Goal: Task Accomplishment & Management: Complete application form

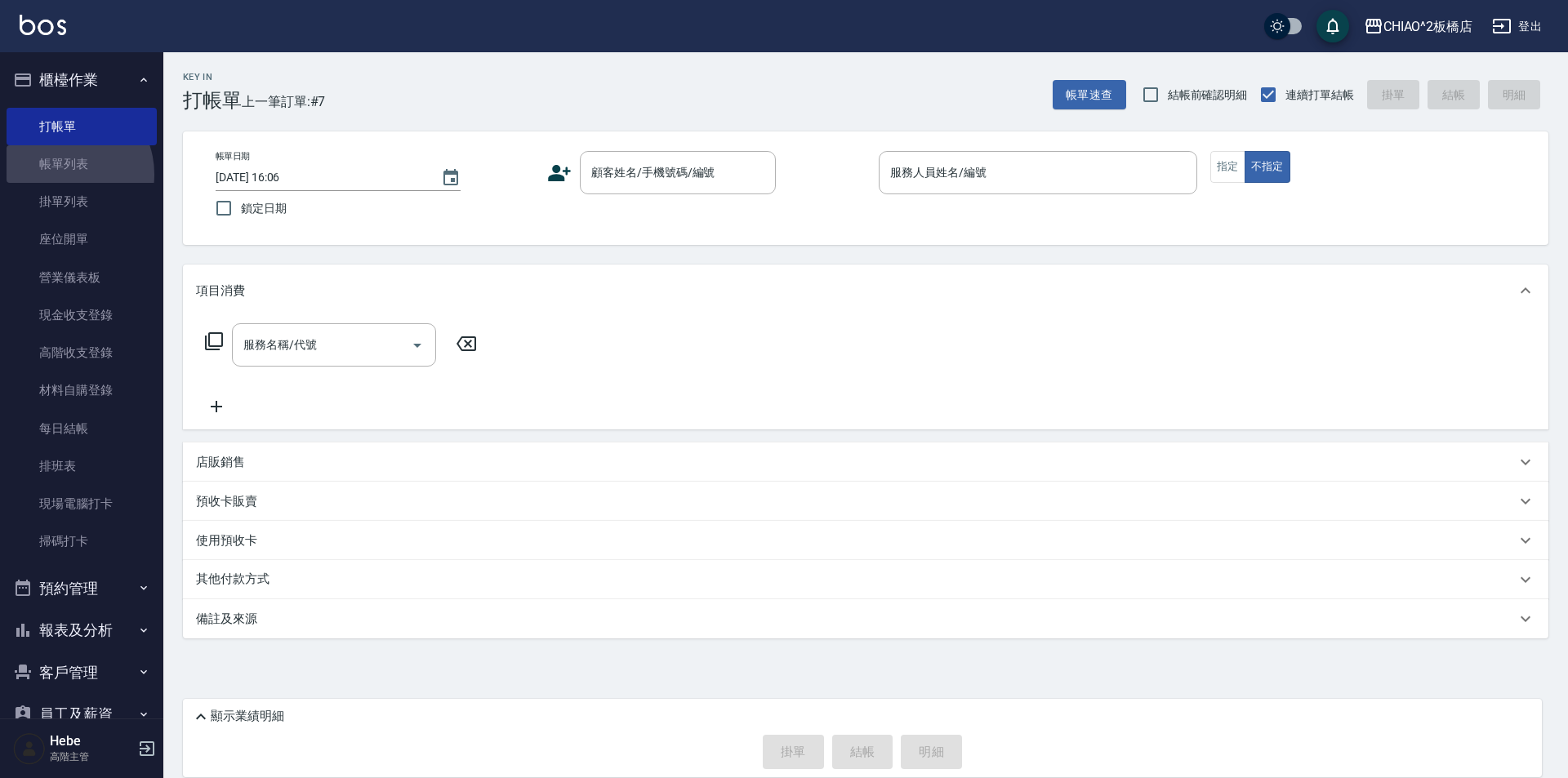
click at [63, 175] on link "帳單列表" at bounding box center [82, 164] width 151 height 37
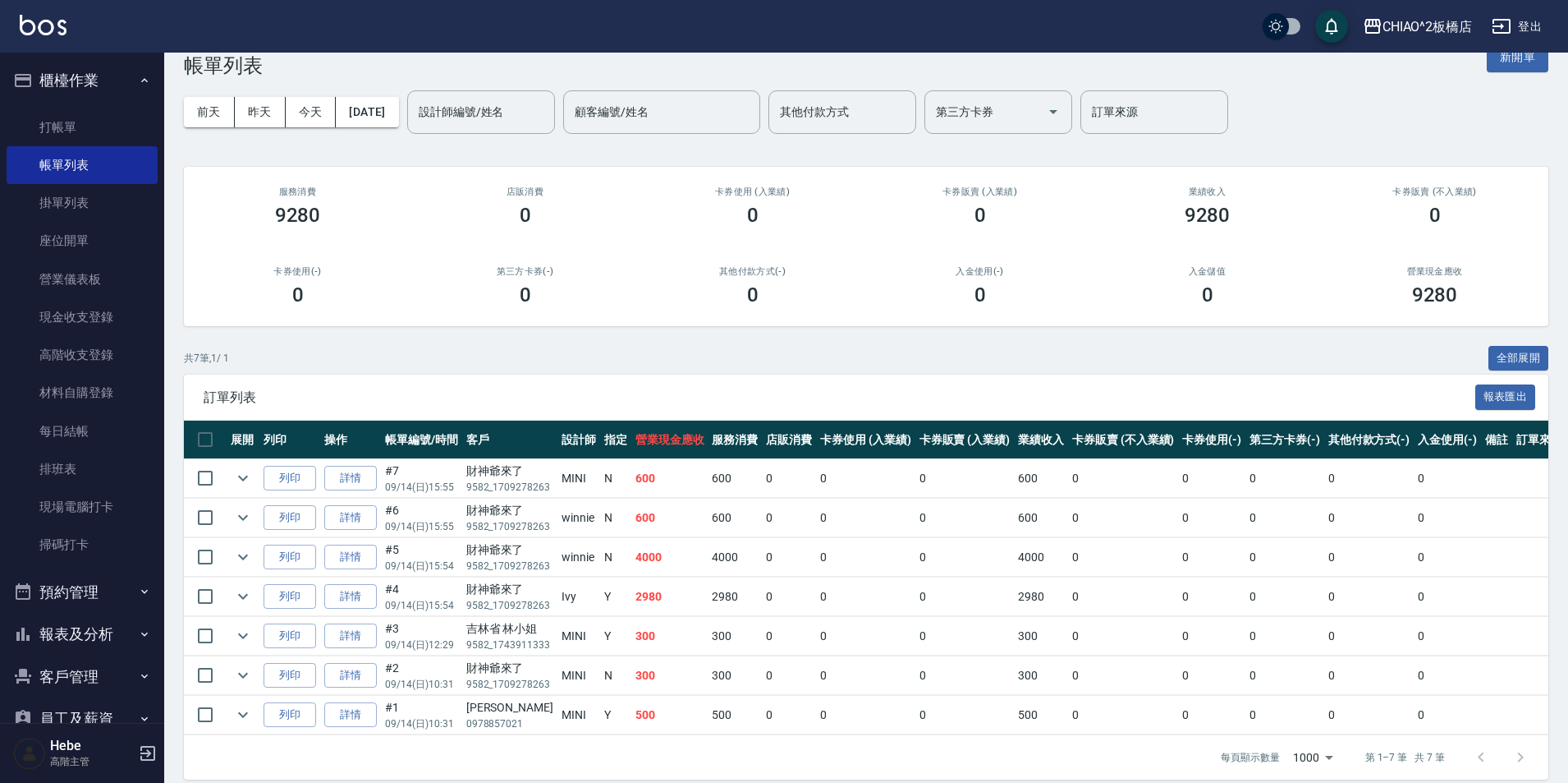
scroll to position [64, 0]
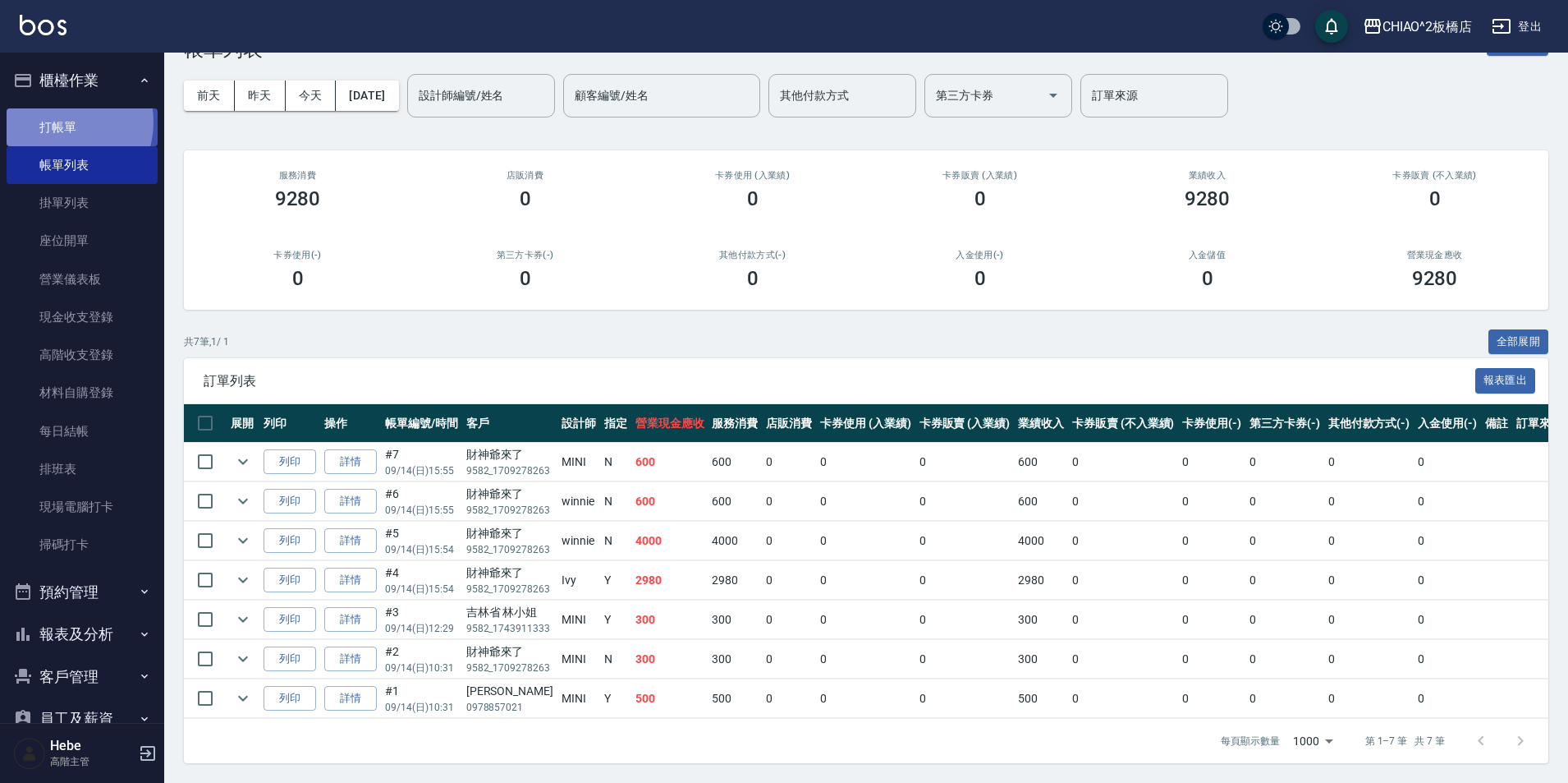
click at [58, 122] on link "打帳單" at bounding box center [83, 127] width 151 height 37
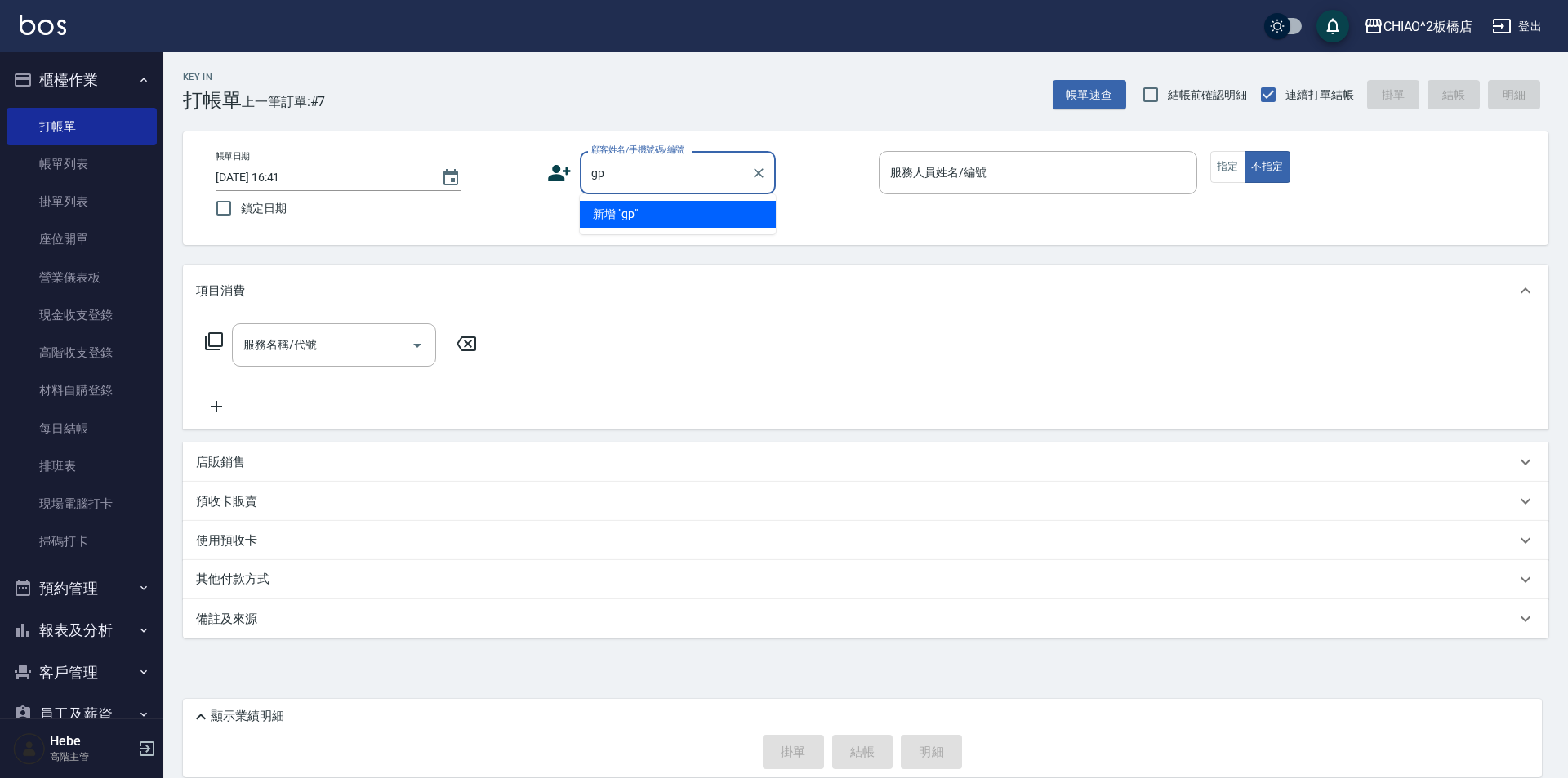
type input "g"
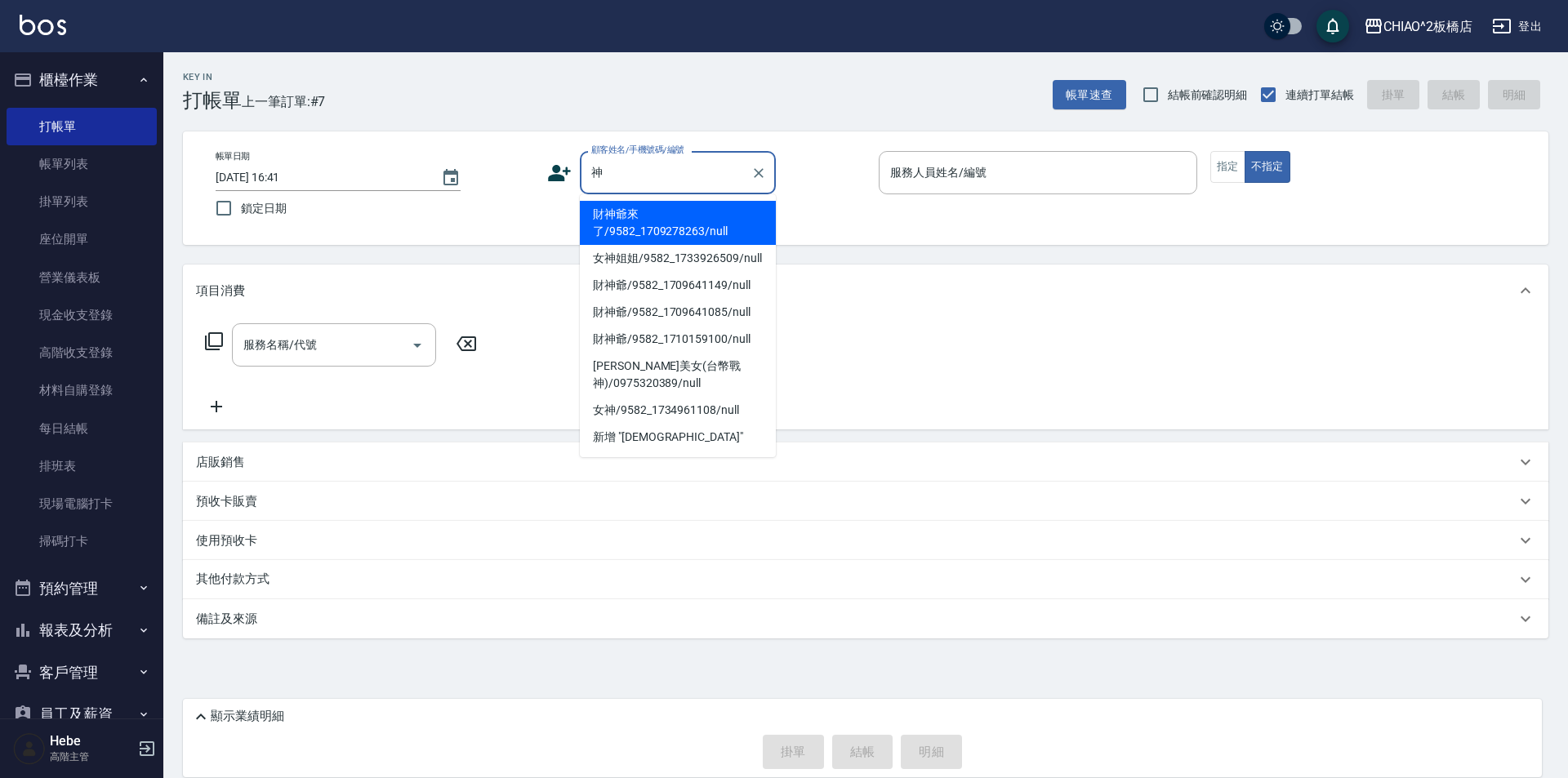
click at [659, 211] on li "財神爺來了/9582_1709278263/null" at bounding box center [678, 222] width 196 height 44
type input "財神爺來了/9582_1709278263/null"
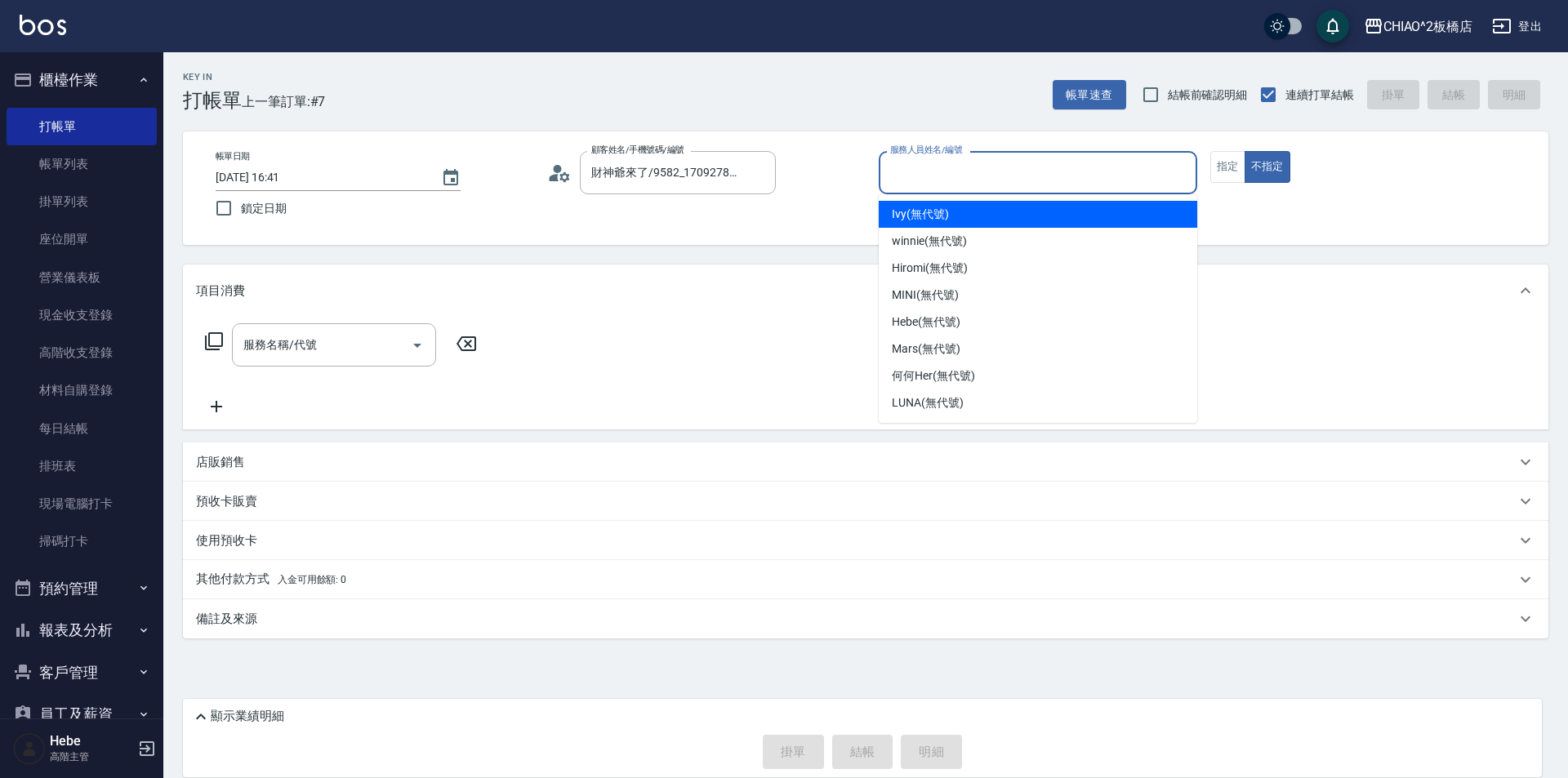
click at [915, 171] on input "服務人員姓名/編號" at bounding box center [1037, 173] width 304 height 29
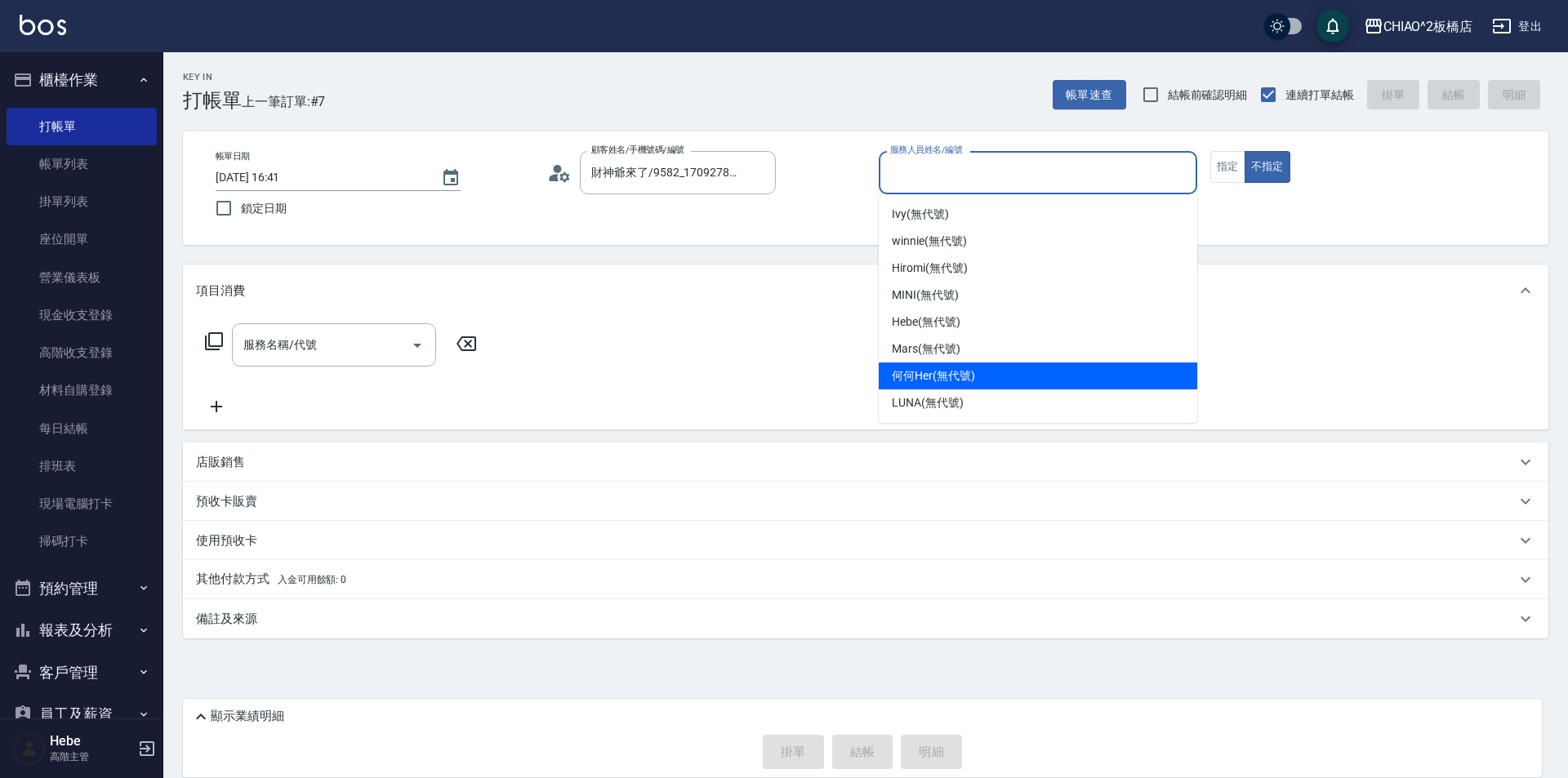
drag, startPoint x: 974, startPoint y: 369, endPoint x: 982, endPoint y: 365, distance: 8.9
click at [975, 370] on span "何何Her (無代號)" at bounding box center [933, 375] width 83 height 17
type input "何何Her (無代號)"
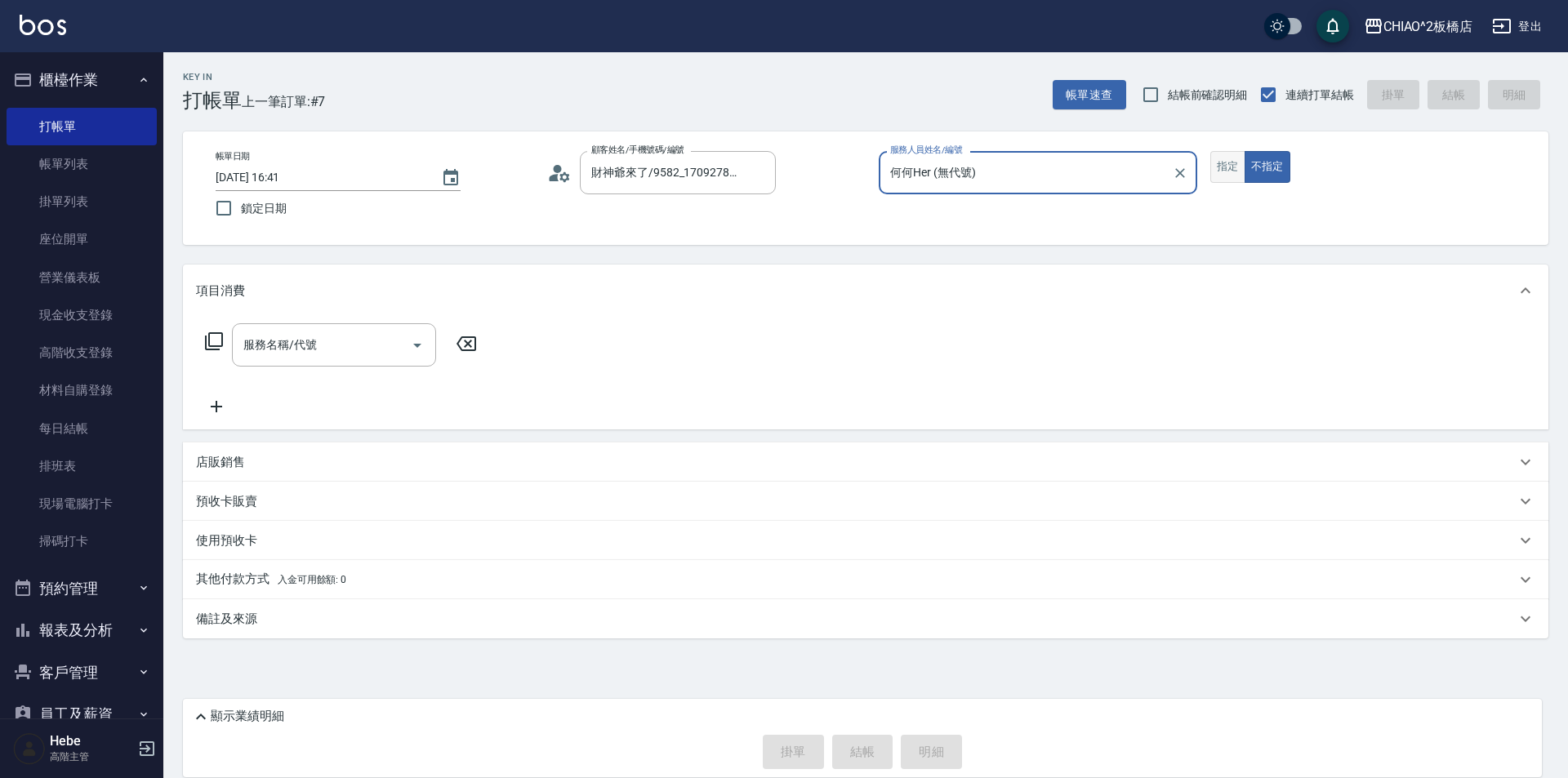
click at [1224, 178] on button "指定" at bounding box center [1228, 167] width 36 height 32
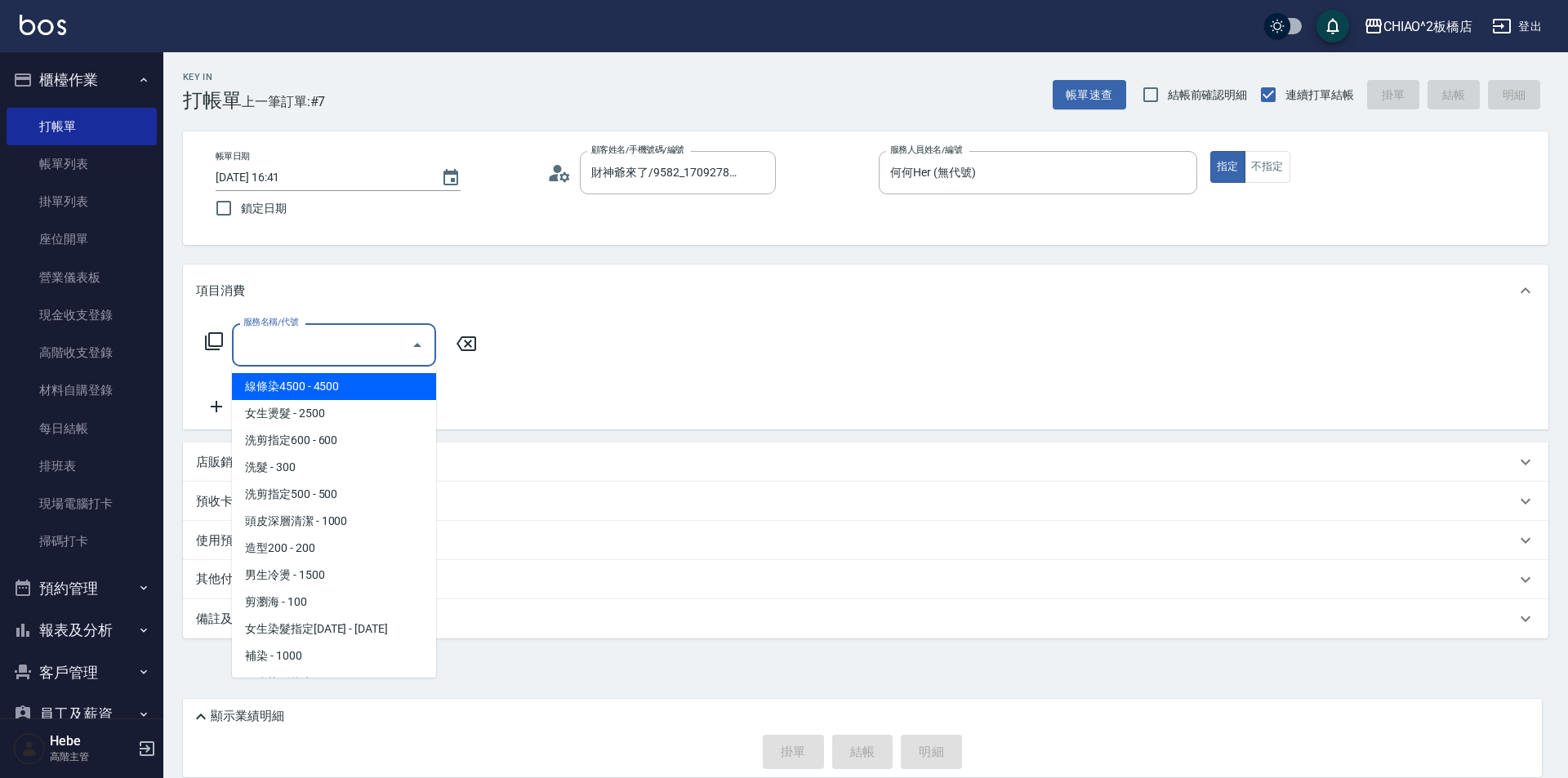
click at [363, 347] on input "服務名稱/代號" at bounding box center [322, 345] width 165 height 29
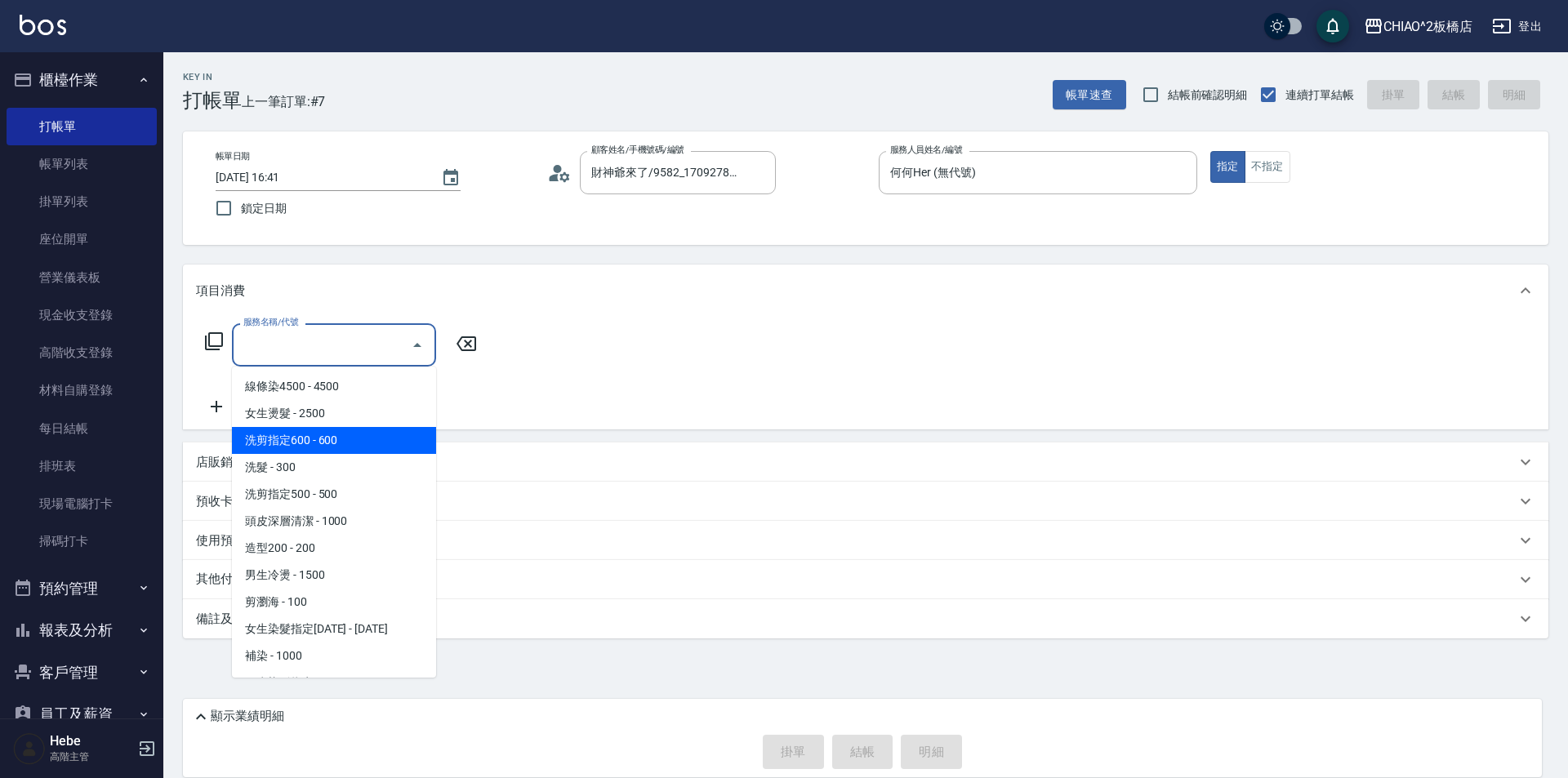
click at [333, 444] on span "洗剪指定600 - 600" at bounding box center [333, 441] width 204 height 27
type input "洗剪指定600(96678)"
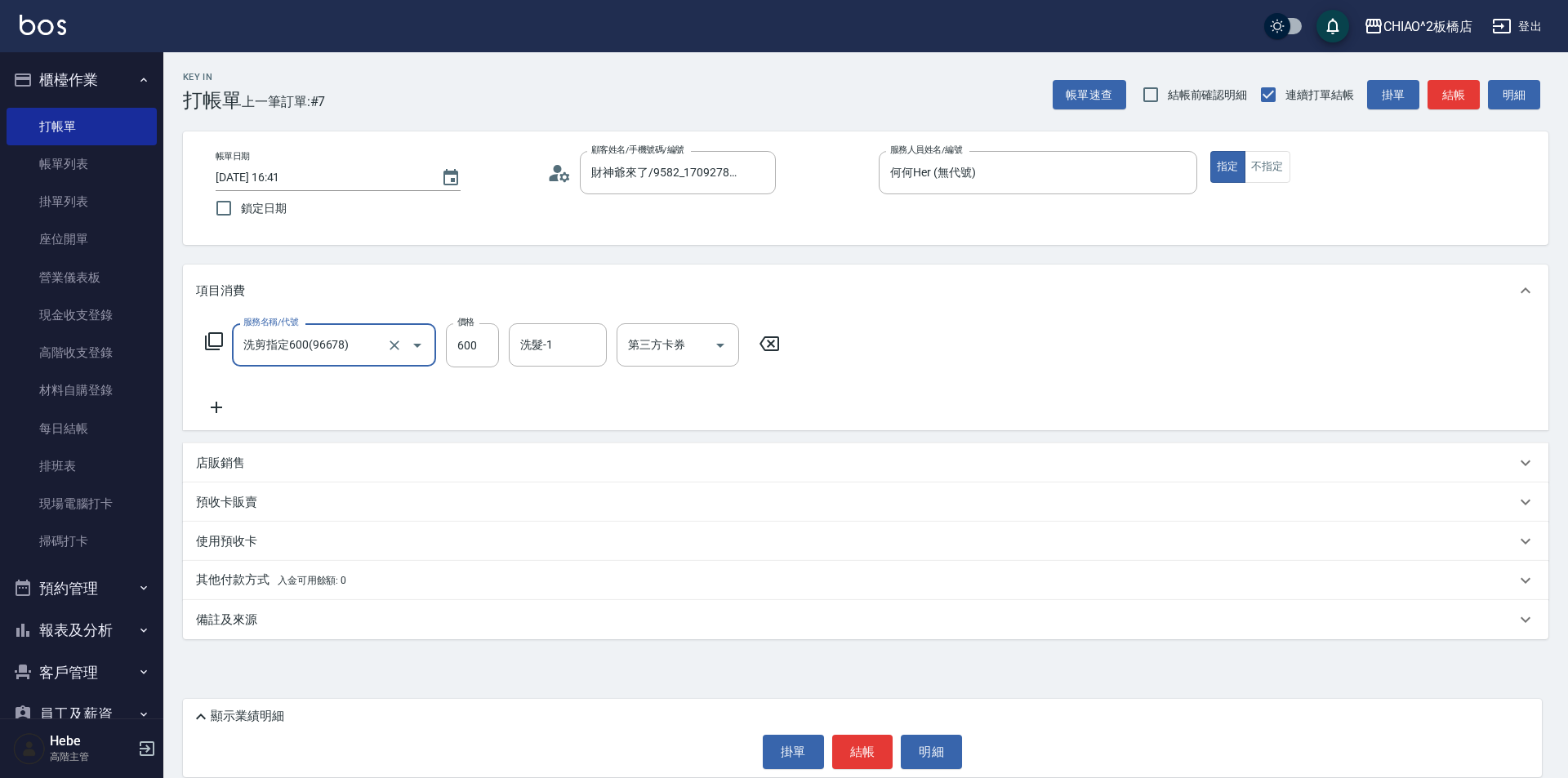
click at [224, 411] on icon at bounding box center [217, 407] width 41 height 19
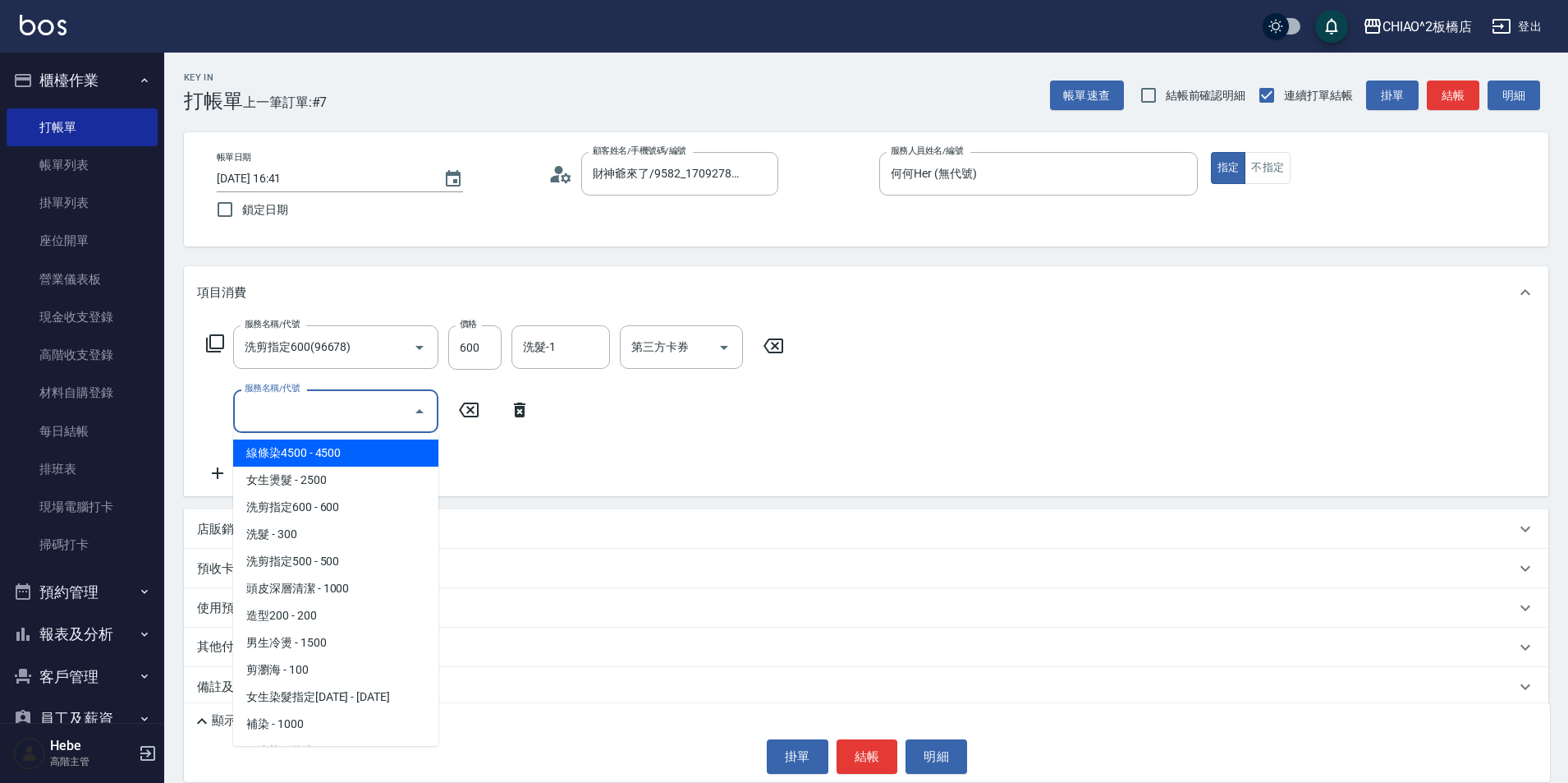
click at [291, 413] on input "服務名稱/代號" at bounding box center [323, 411] width 166 height 29
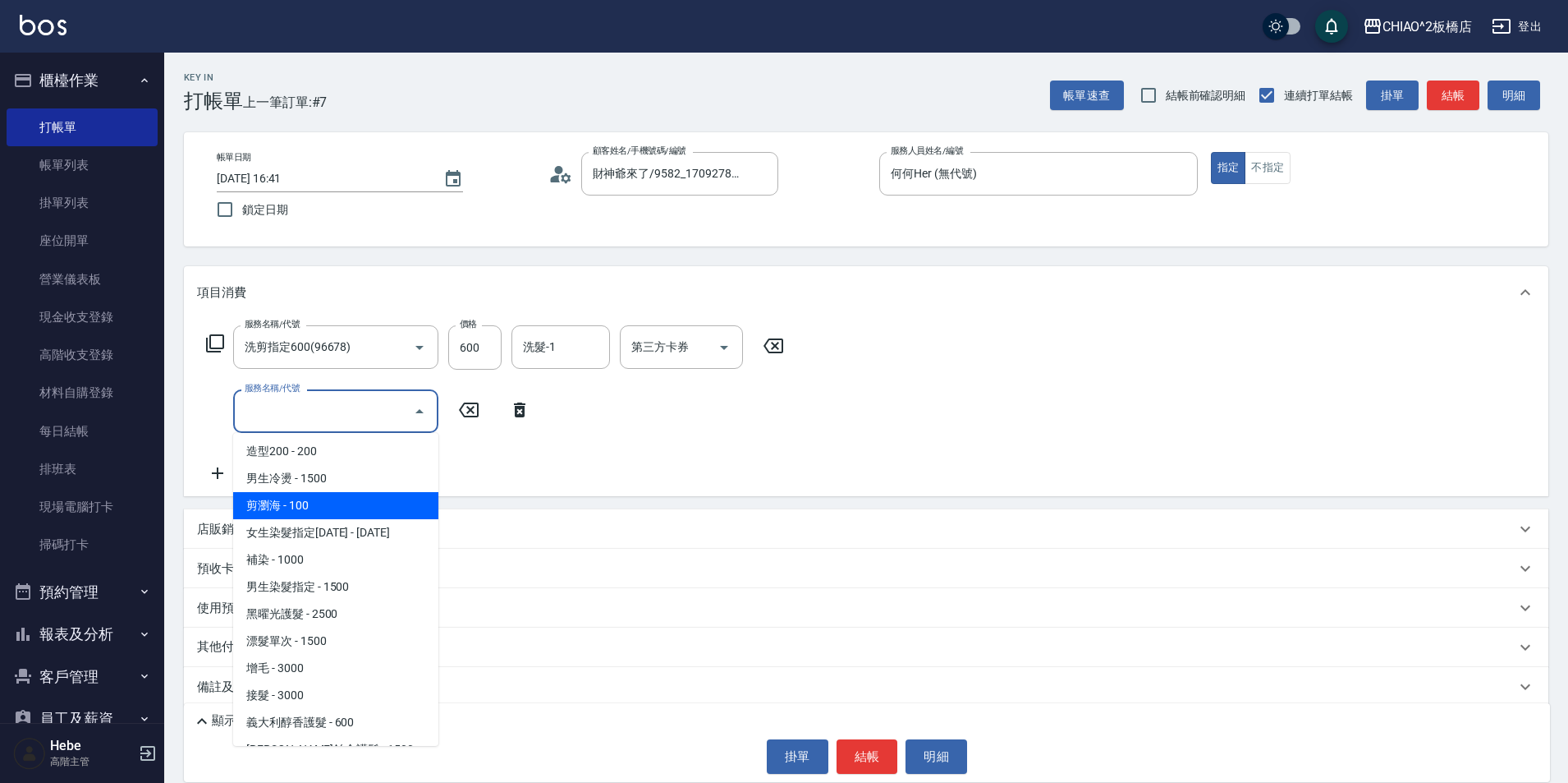
scroll to position [329, 0]
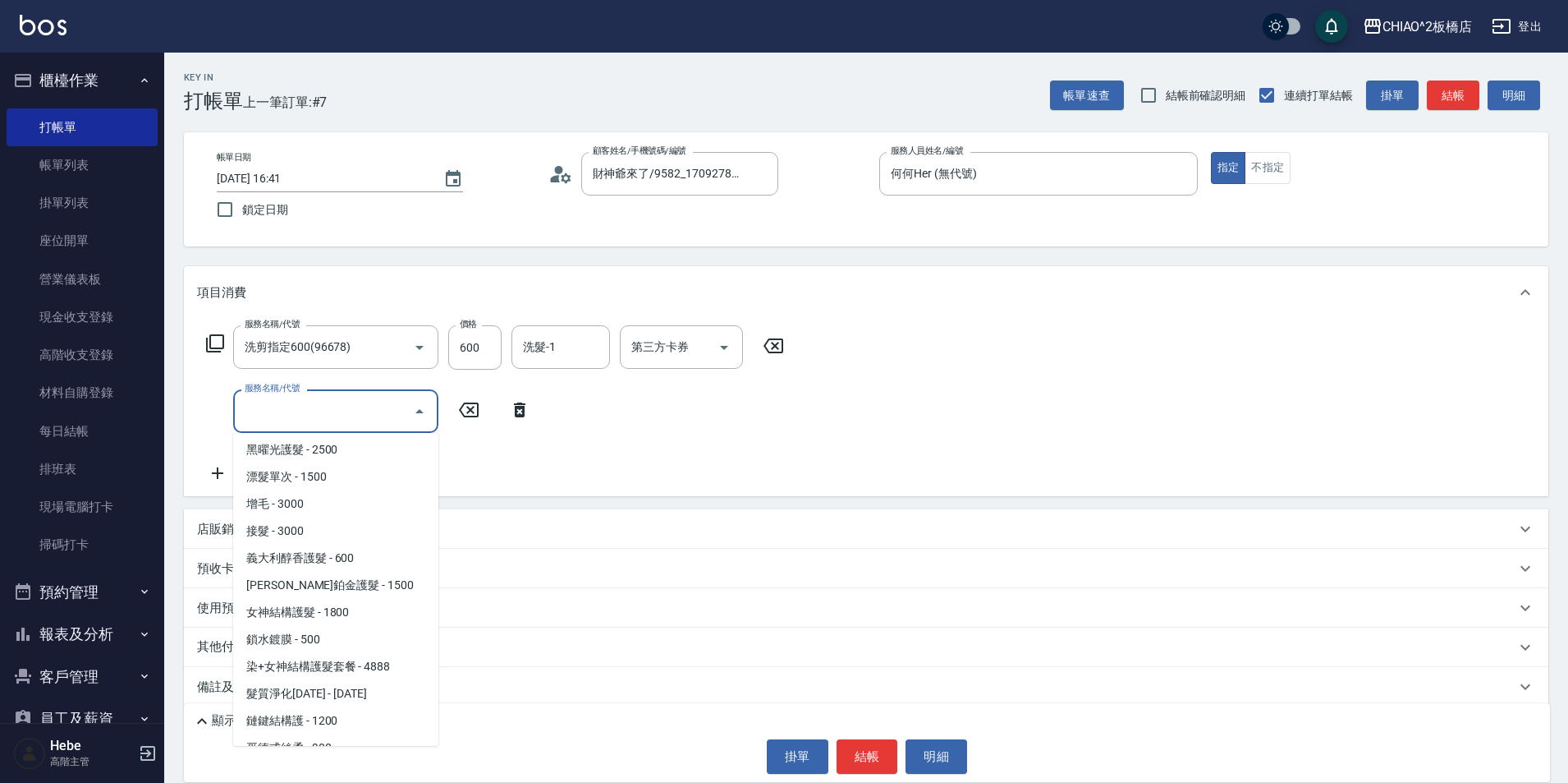
click at [395, 665] on span "染+女神結構護髮套餐 - 4888" at bounding box center [335, 666] width 205 height 27
type input "染+女神結構護髮套餐(126207)"
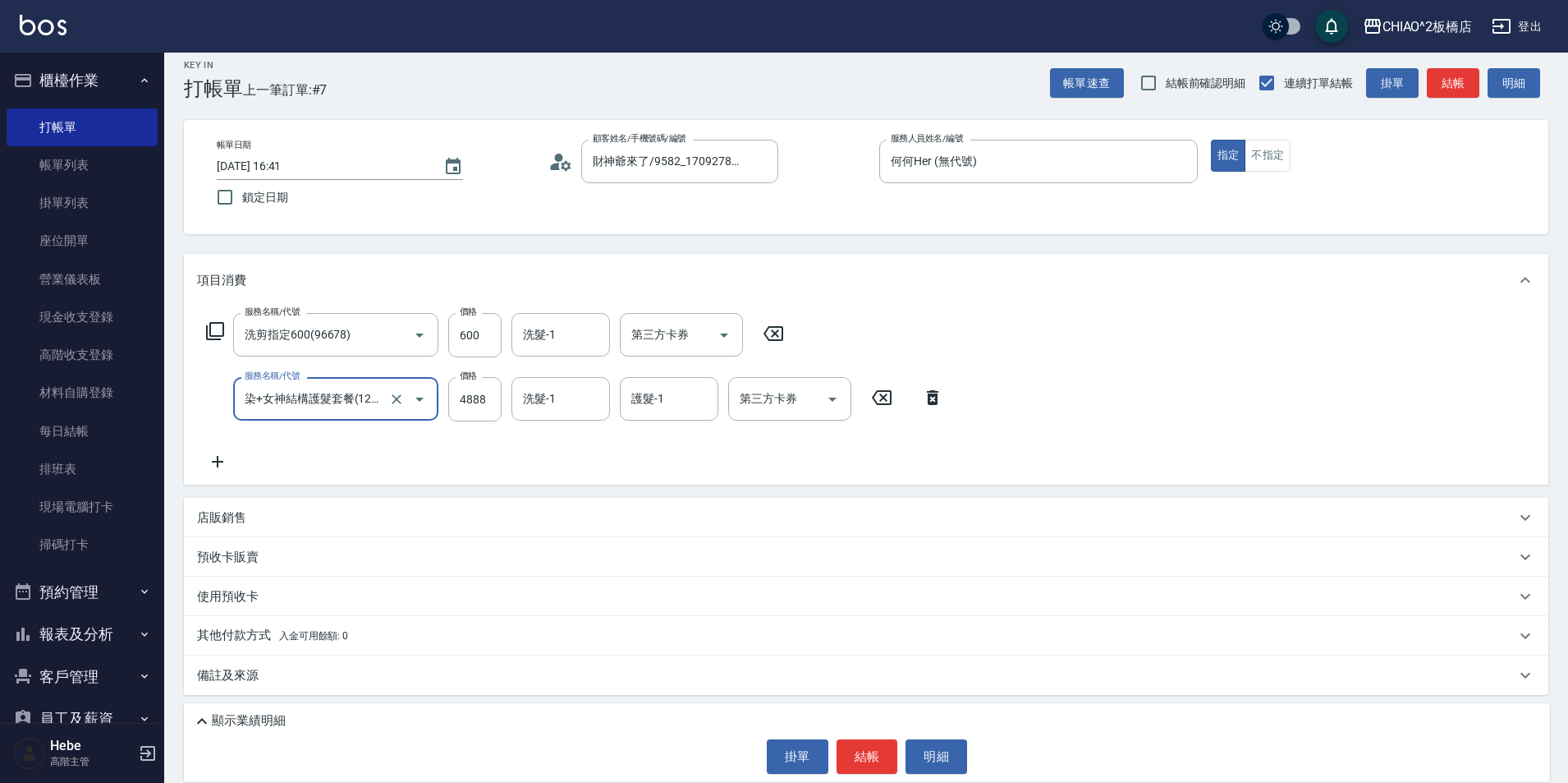
scroll to position [14, 0]
click at [660, 405] on input "護髮-1" at bounding box center [669, 397] width 83 height 29
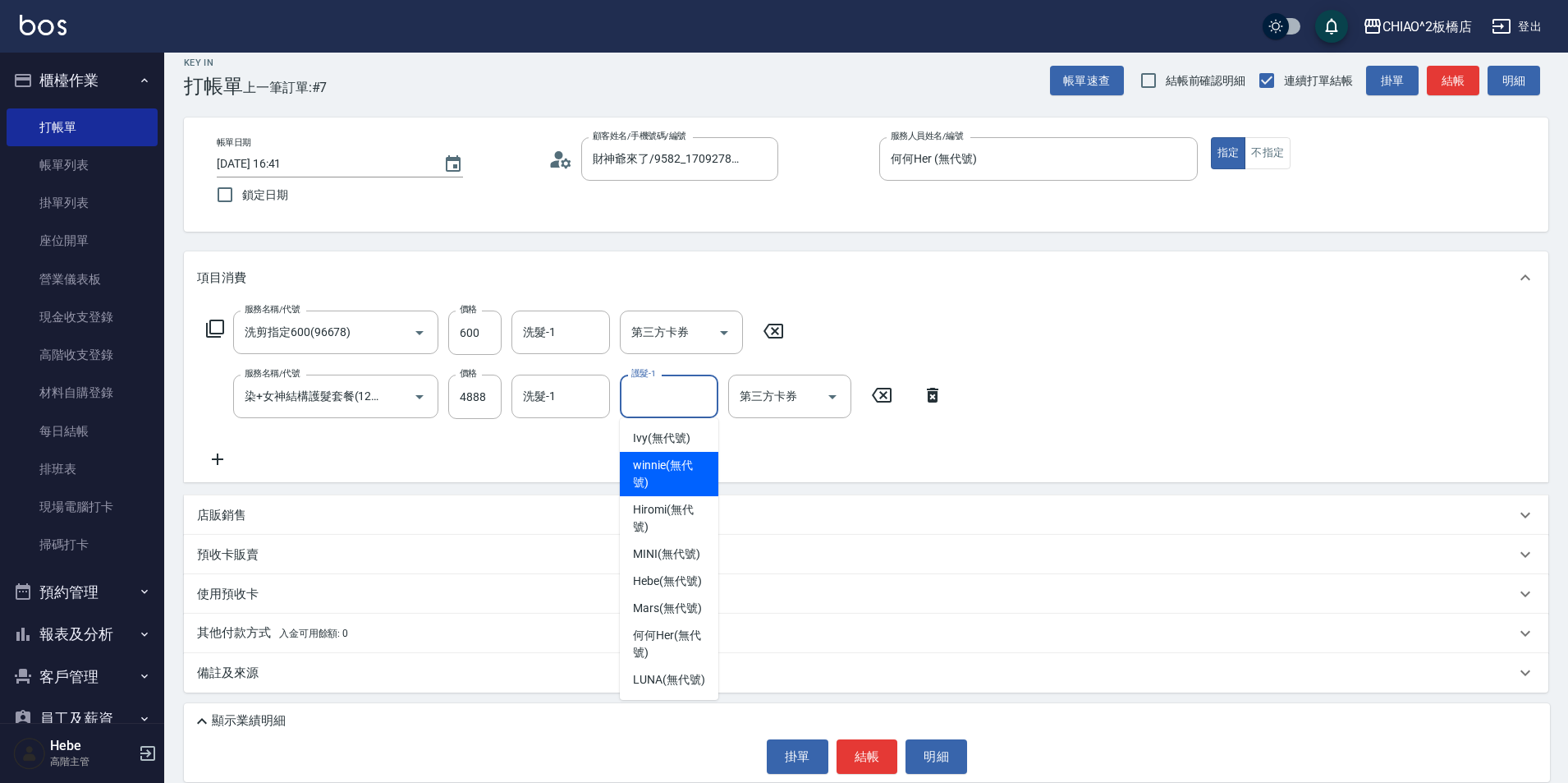
click at [653, 463] on span "winnie (無代號)" at bounding box center [669, 474] width 72 height 35
type input "winnie(無代號)"
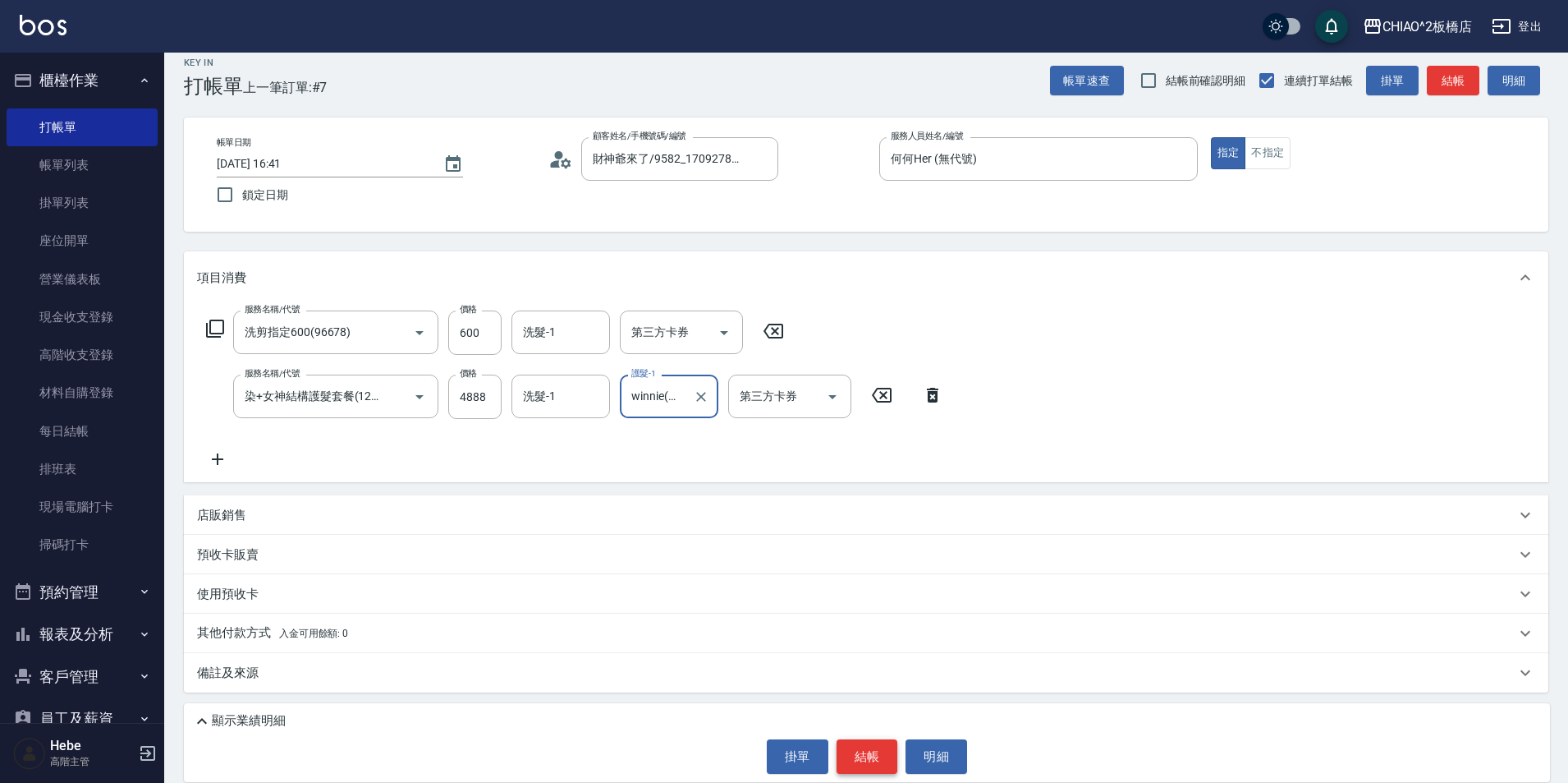
click at [873, 763] on button "結帳" at bounding box center [867, 757] width 61 height 35
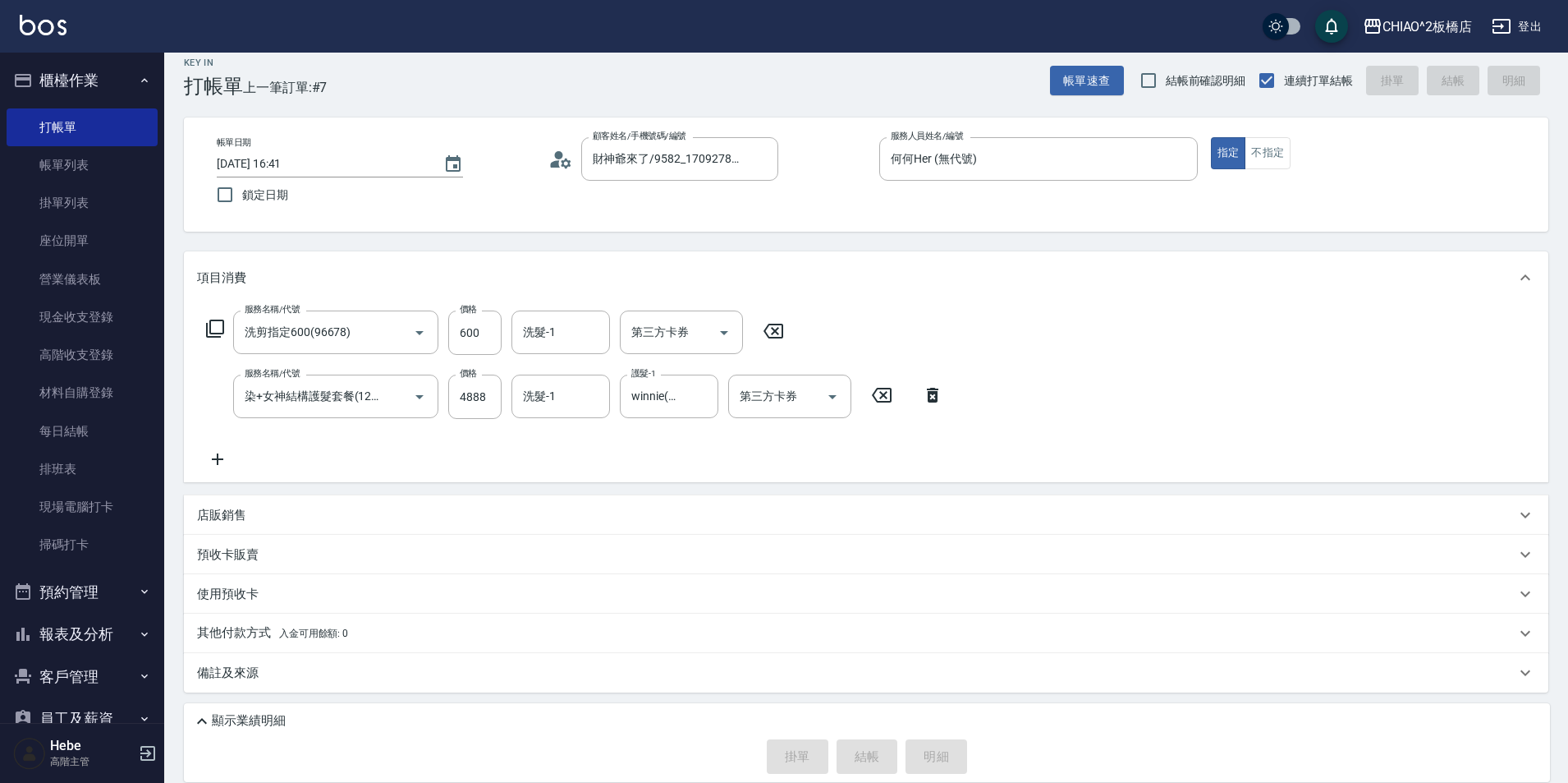
type input "[DATE] 16:50"
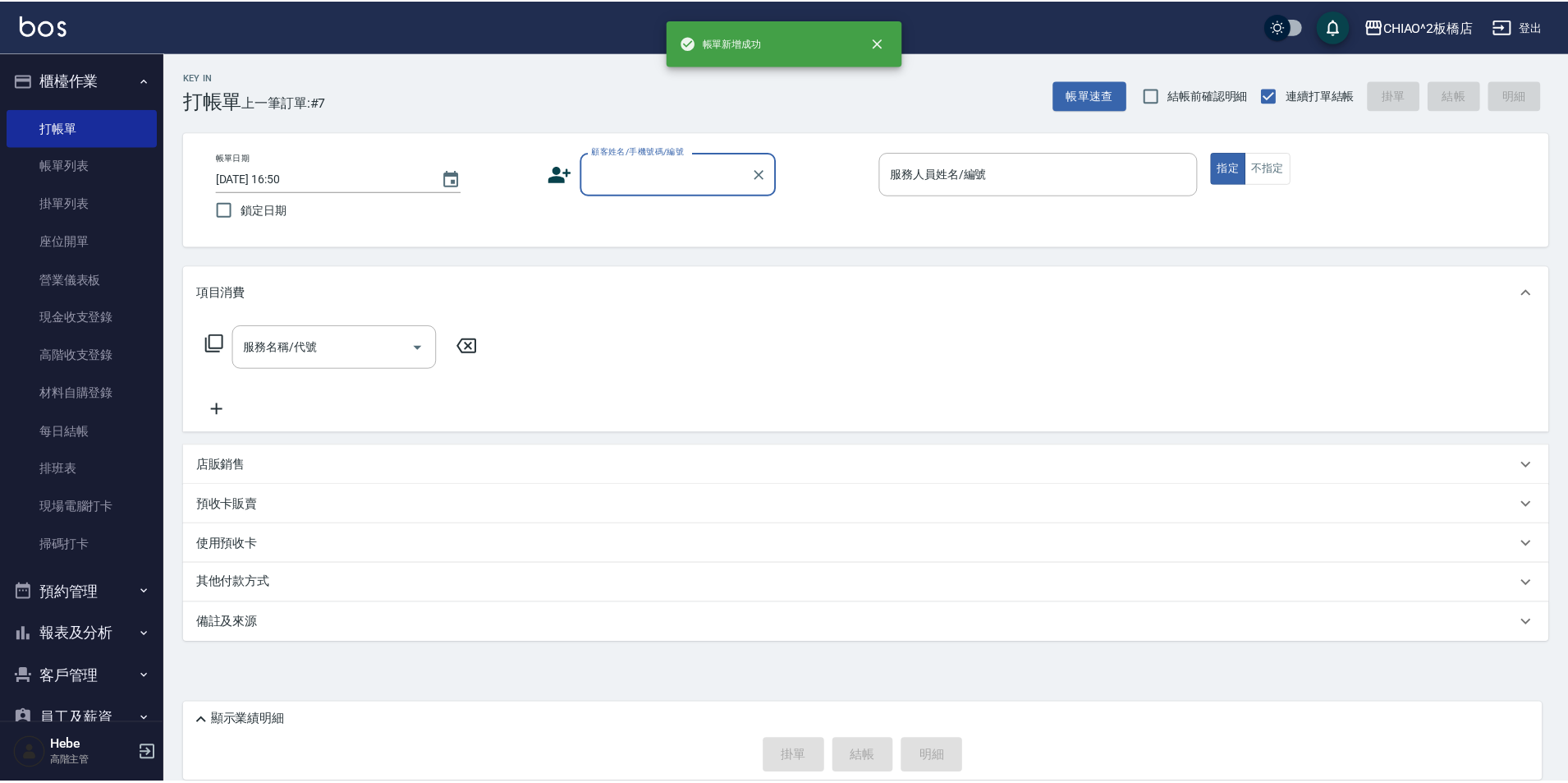
scroll to position [0, 0]
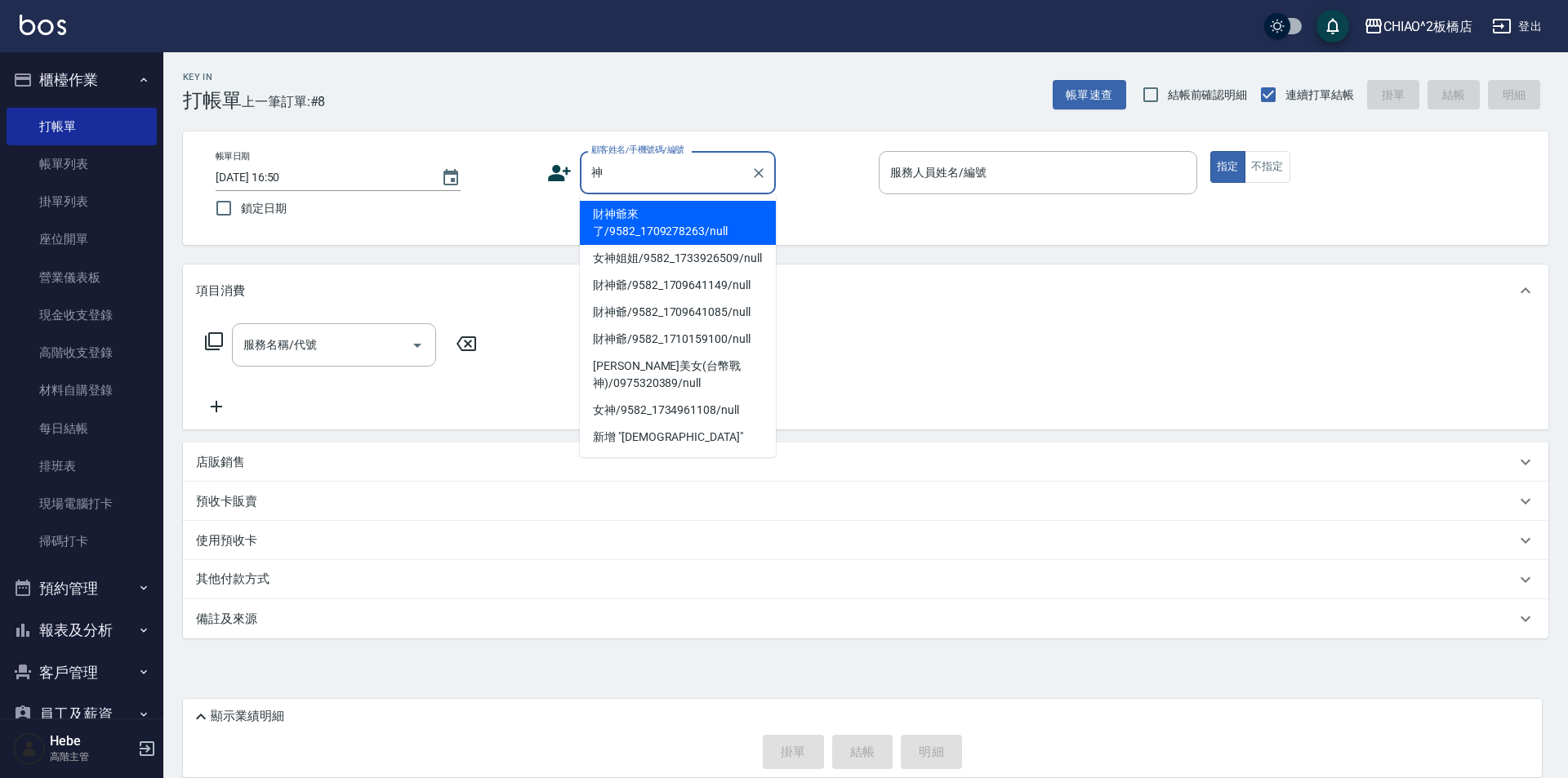
click at [666, 222] on li "財神爺來了/9582_1709278263/null" at bounding box center [678, 222] width 196 height 44
type input "財神爺來了/9582_1709278263/null"
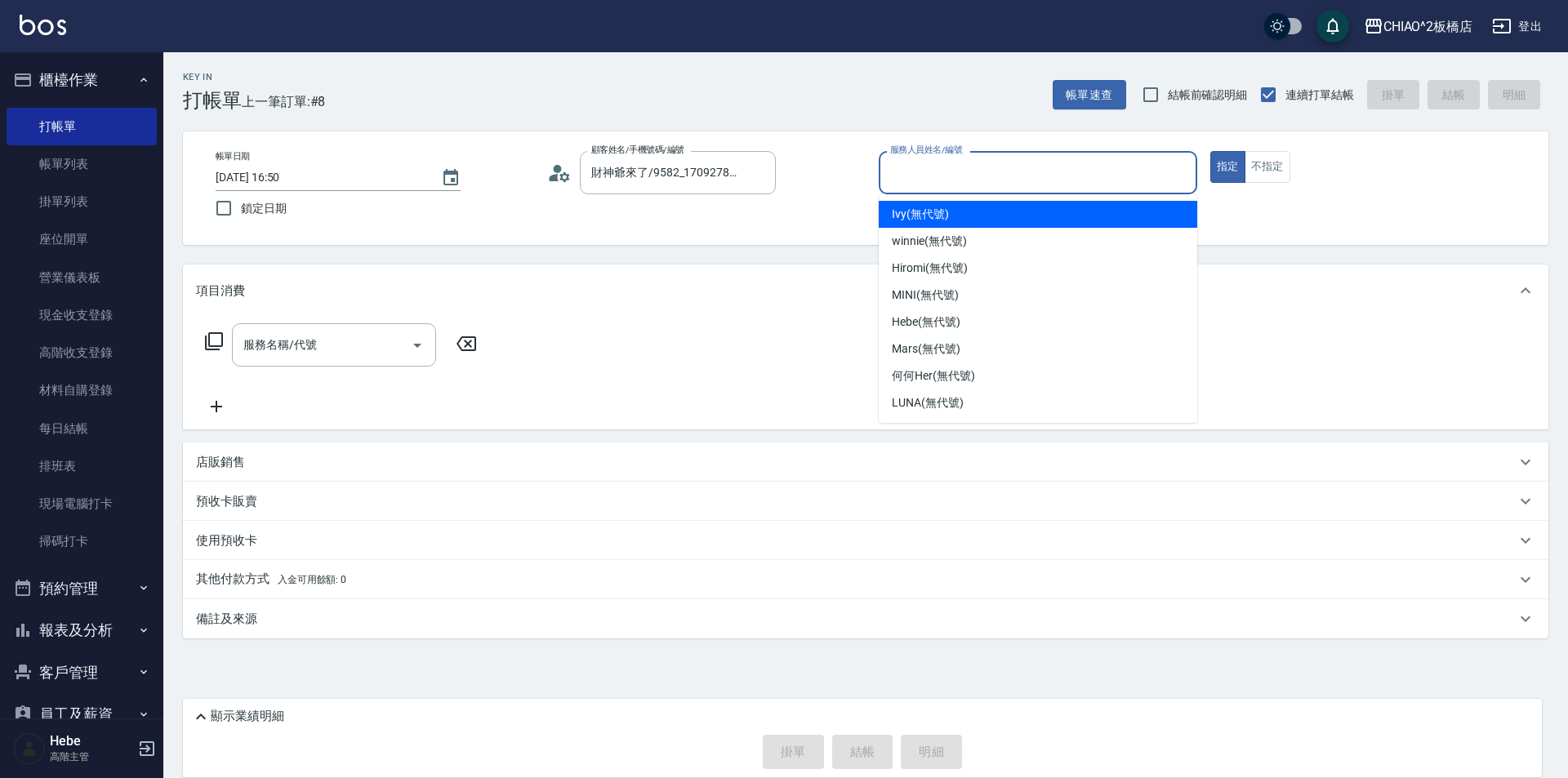
click at [987, 170] on input "服務人員姓名/編號" at bounding box center [1037, 173] width 304 height 29
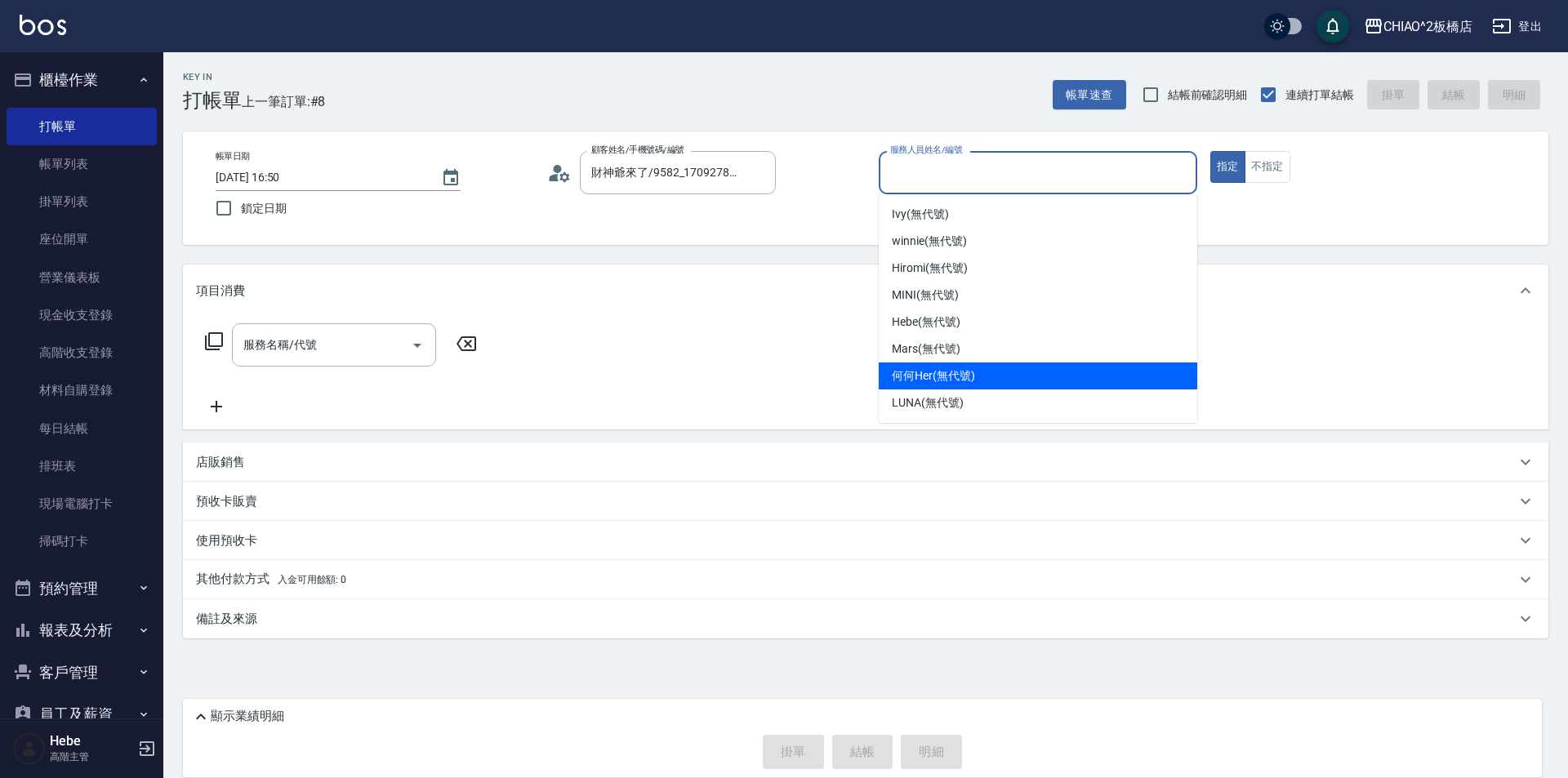
click at [958, 376] on span "何何Her (無代號)" at bounding box center [933, 375] width 83 height 17
type input "何何Her (無代號)"
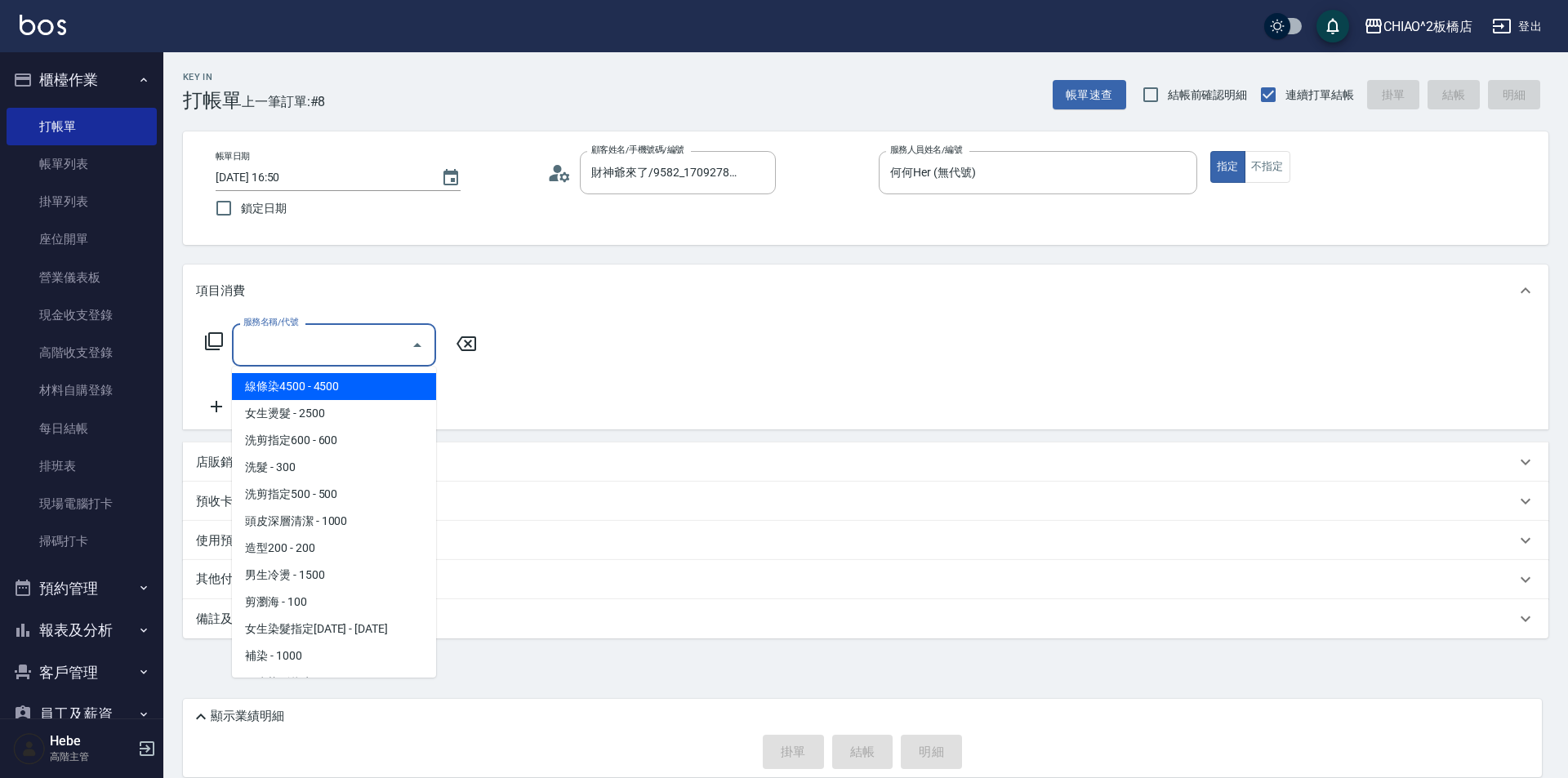
click at [388, 351] on input "服務名稱/代號" at bounding box center [322, 345] width 165 height 29
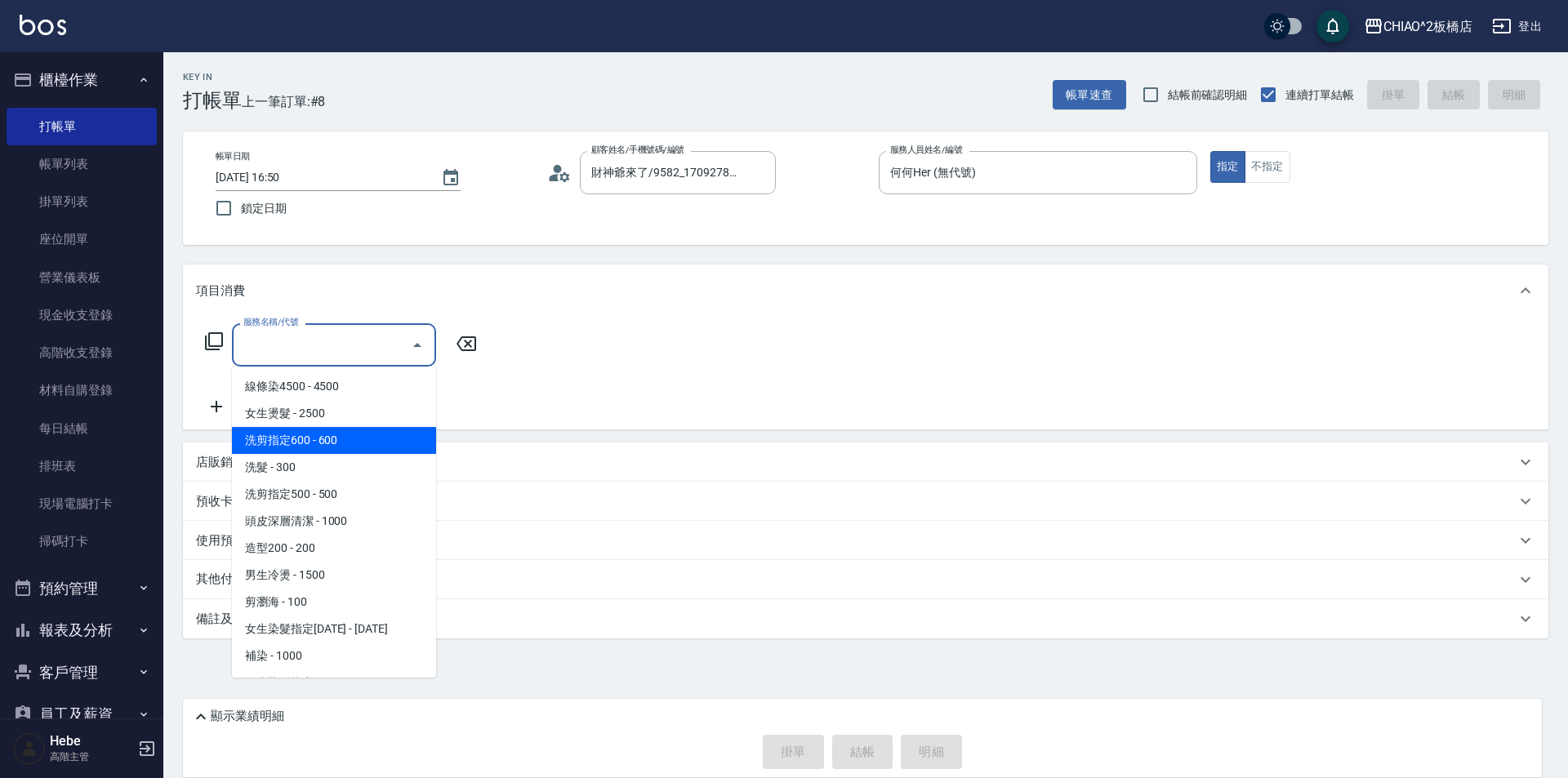
click at [346, 448] on span "洗剪指定600 - 600" at bounding box center [333, 441] width 204 height 27
type input "洗剪指定600(96678)"
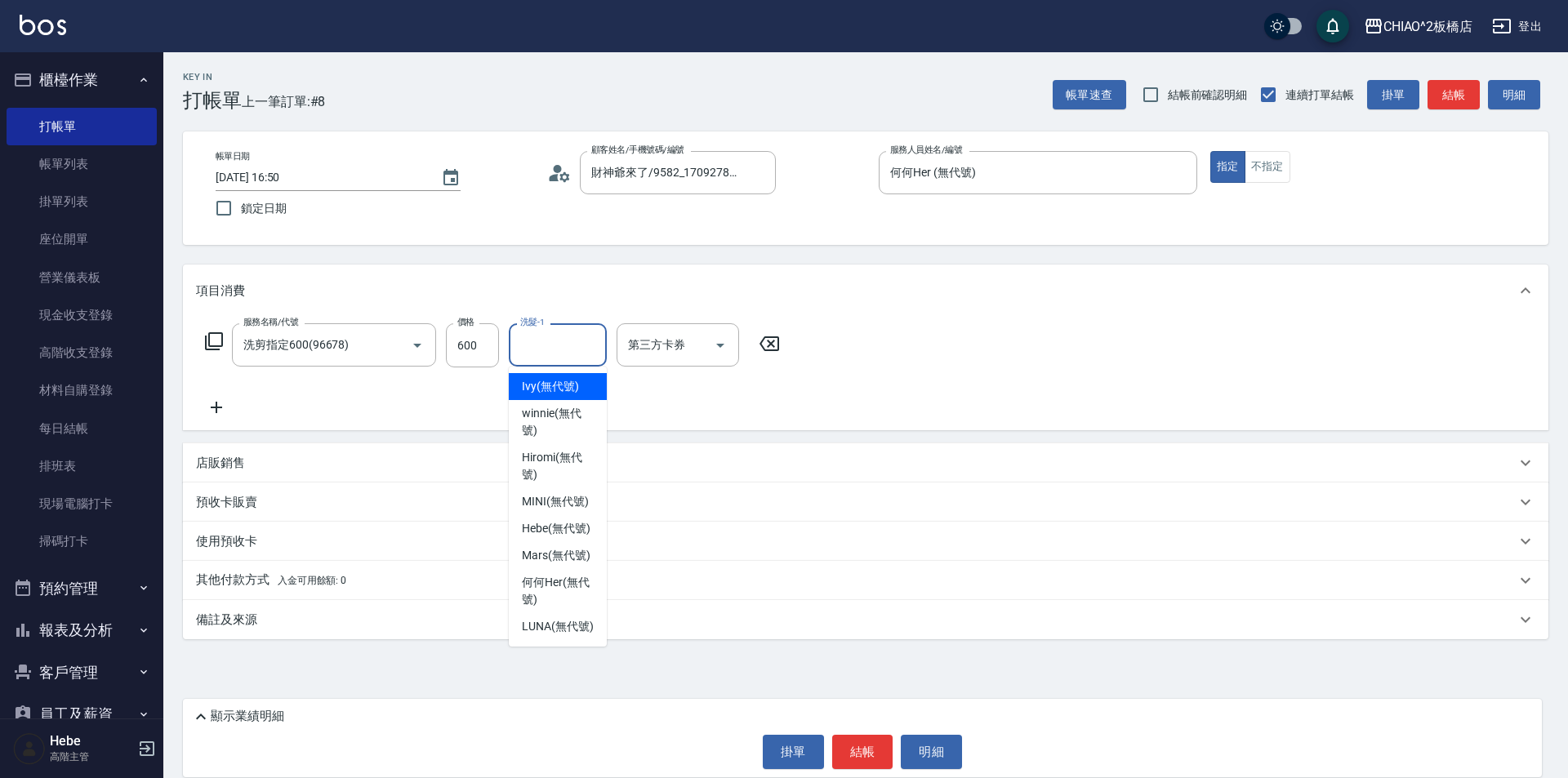
click at [556, 352] on input "洗髮-1" at bounding box center [558, 345] width 83 height 29
click at [561, 497] on span "MINI (無代號)" at bounding box center [555, 501] width 67 height 17
type input "MINI(無代號)"
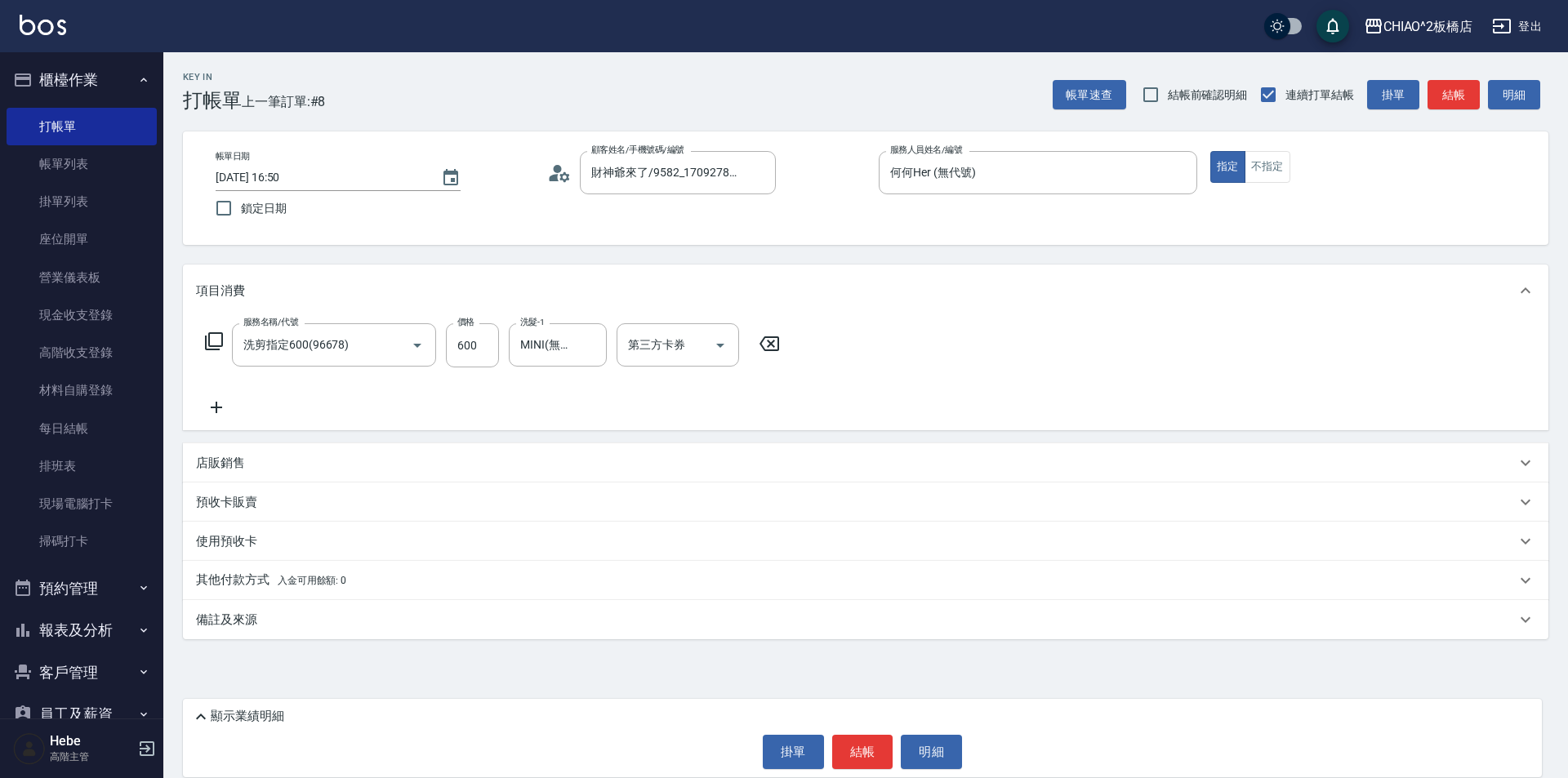
click at [210, 409] on icon at bounding box center [217, 407] width 41 height 19
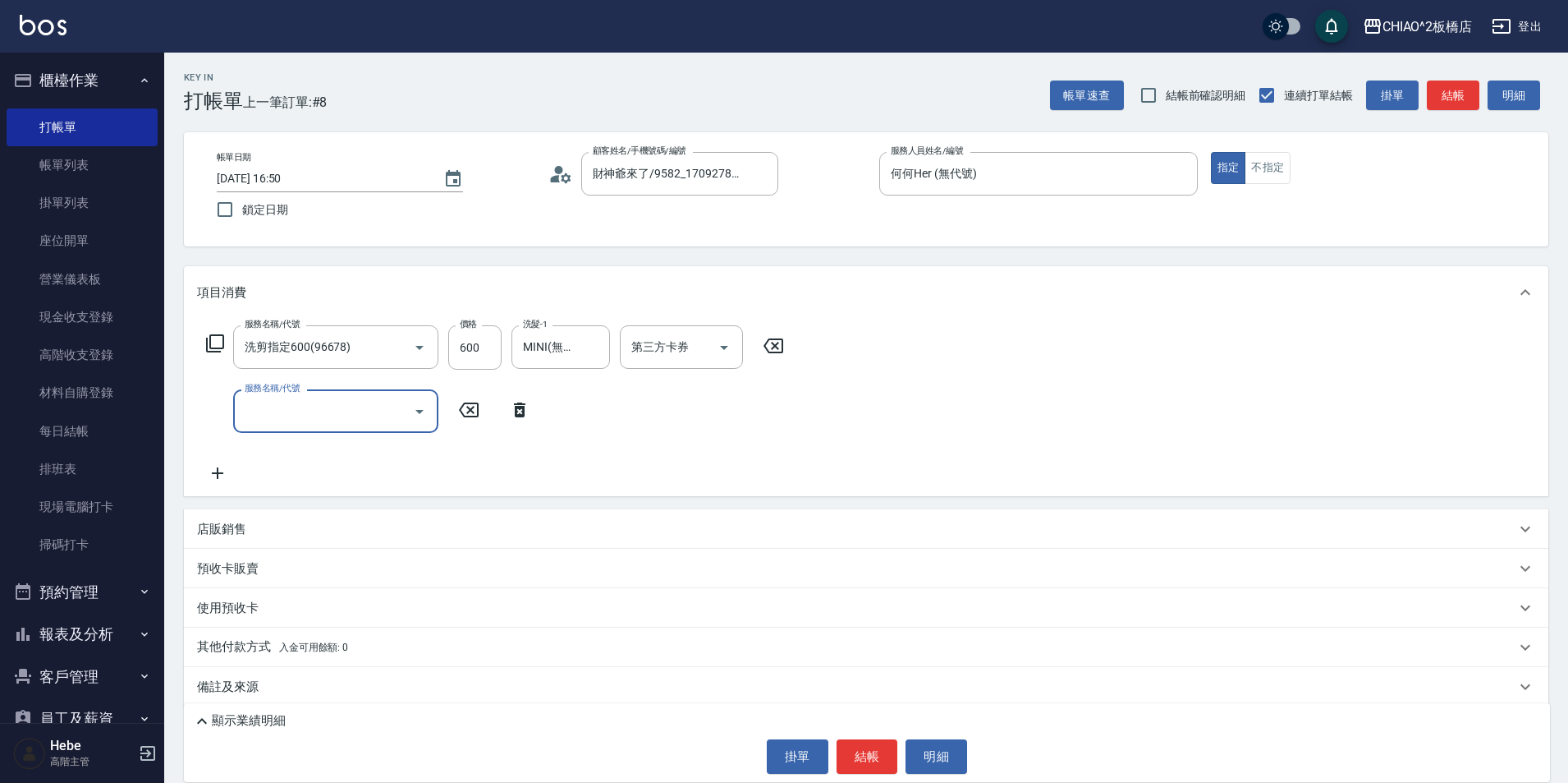
click at [283, 413] on input "服務名稱/代號" at bounding box center [323, 411] width 166 height 29
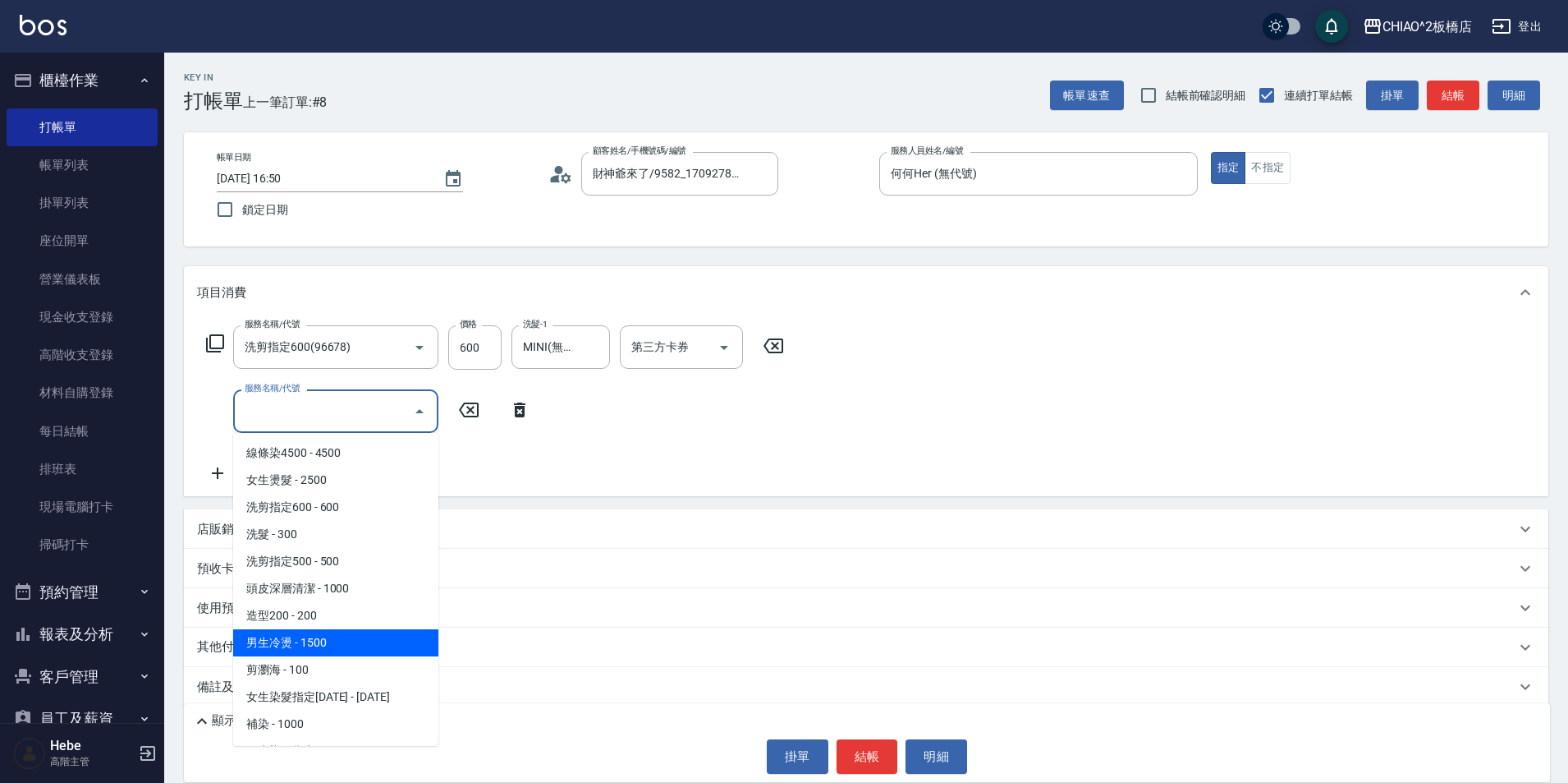
click at [325, 637] on span "男生冷燙 - 1500" at bounding box center [335, 643] width 205 height 27
type input "男生冷燙(96688)"
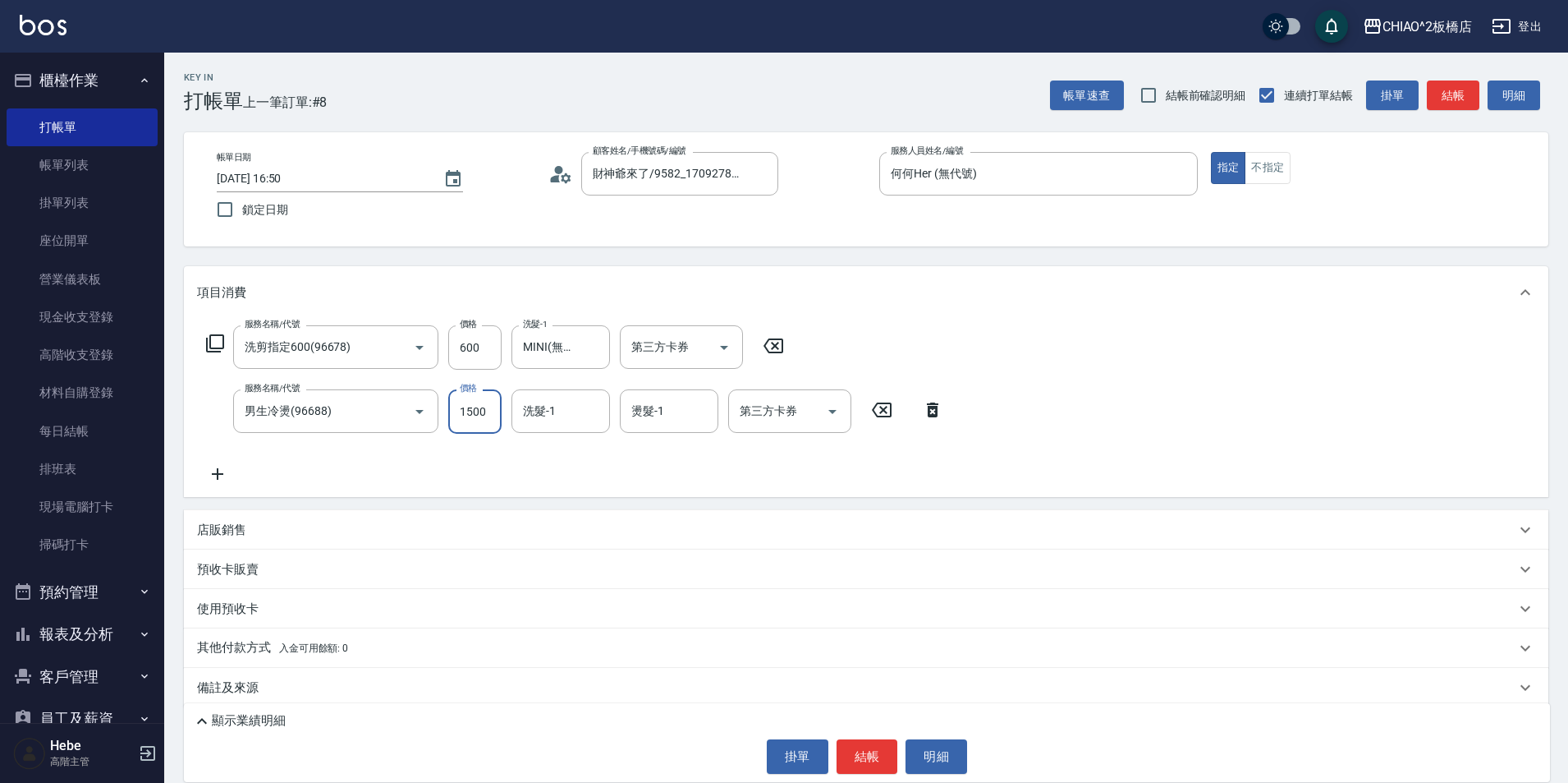
click at [488, 417] on input "1500" at bounding box center [475, 411] width 54 height 44
type input "2000"
click at [223, 481] on icon at bounding box center [218, 473] width 41 height 20
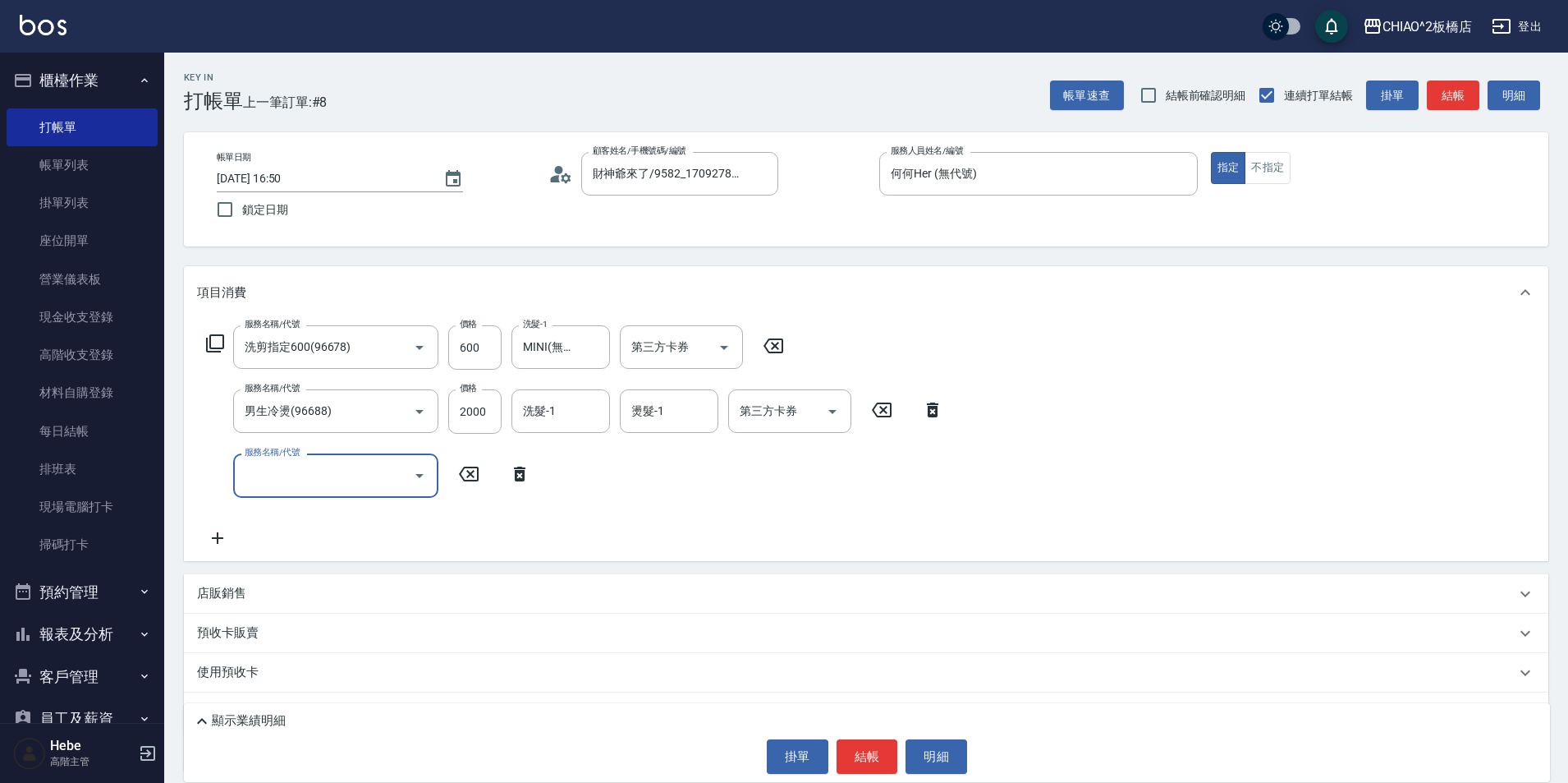
click at [271, 478] on input "服務名稱/代號" at bounding box center [323, 475] width 166 height 29
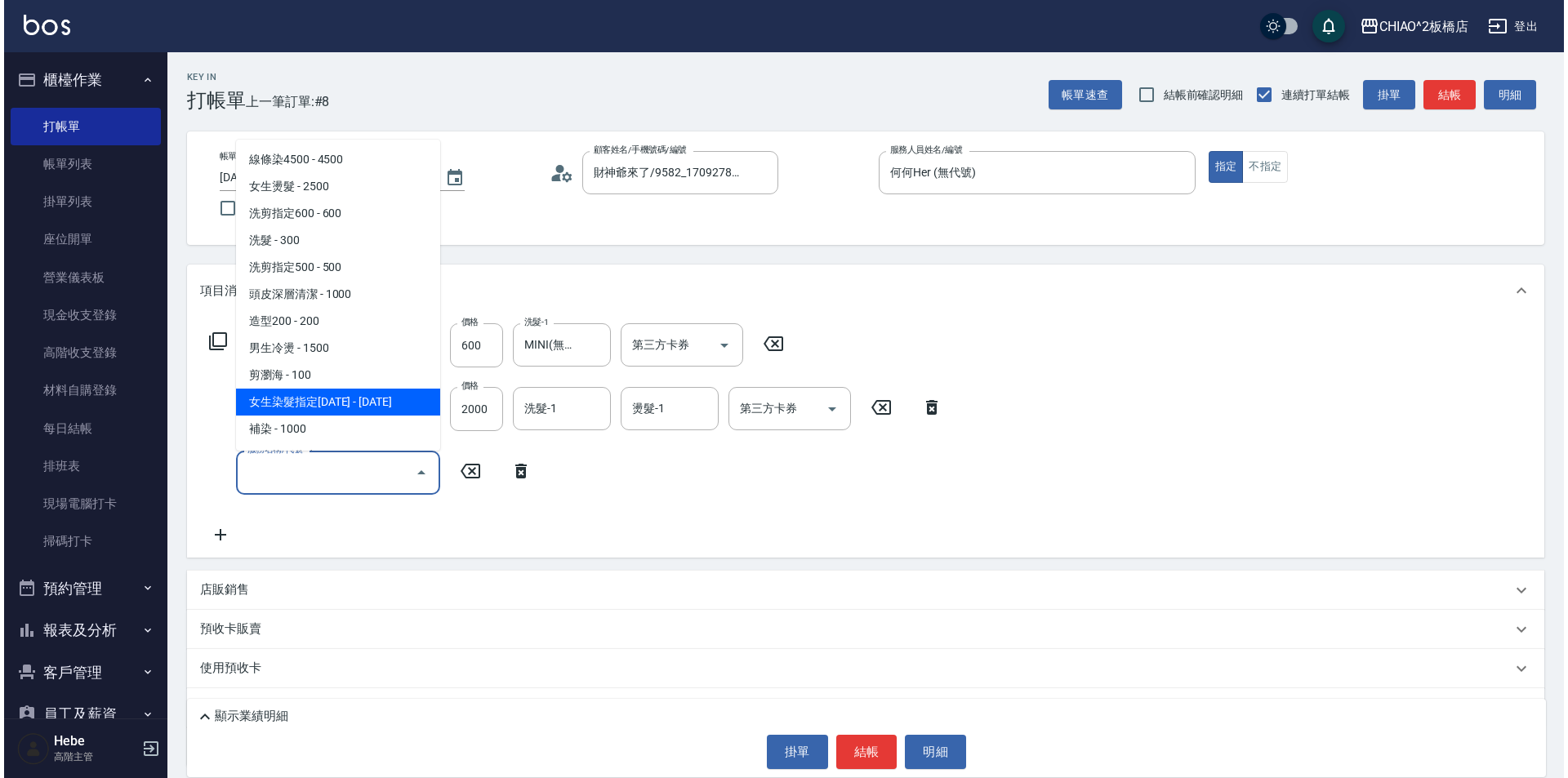
scroll to position [82, 0]
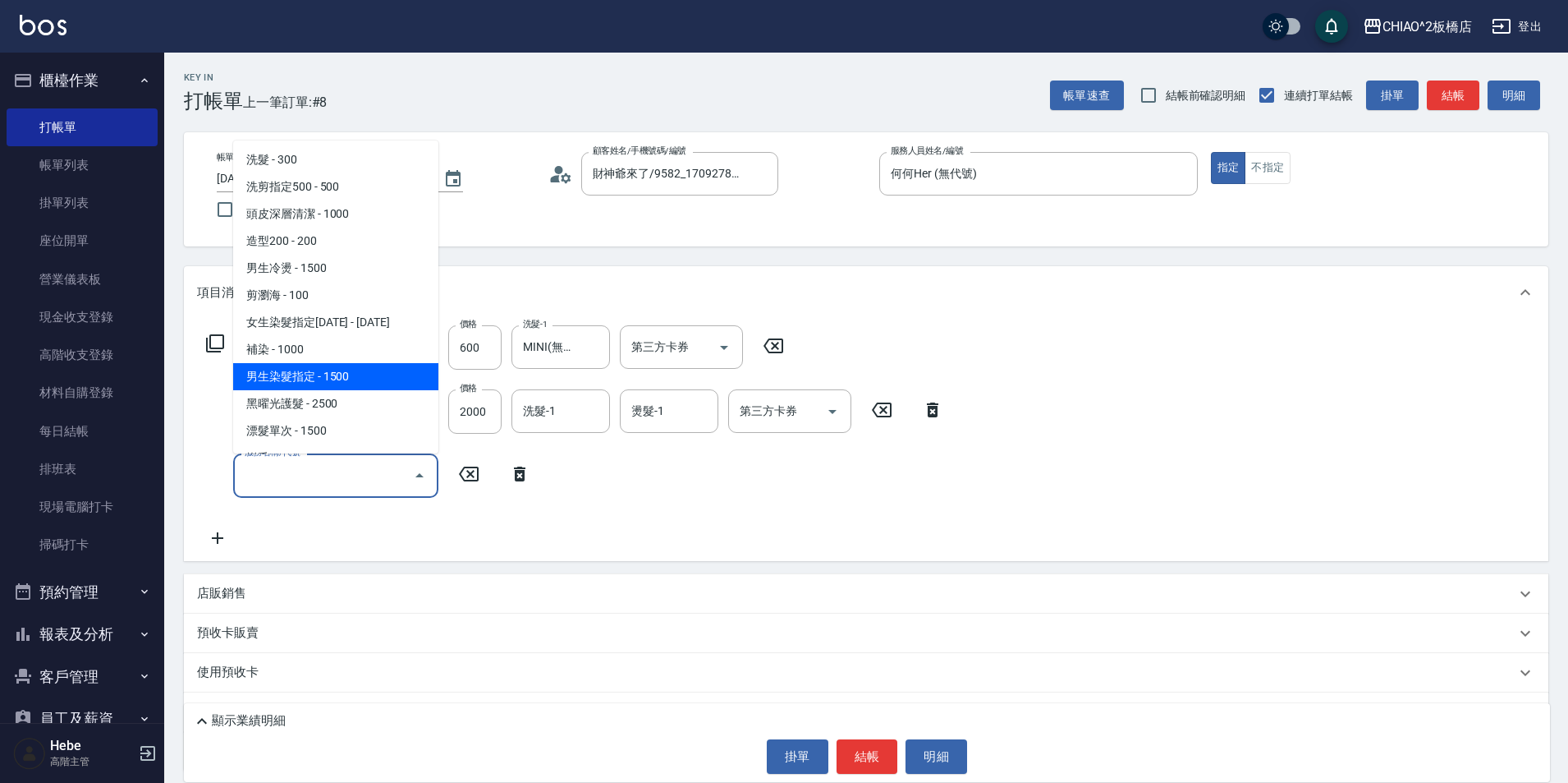
click at [352, 385] on span "男生染髮指定 - 1500" at bounding box center [335, 377] width 205 height 27
type input "男生染髮指定(96703)"
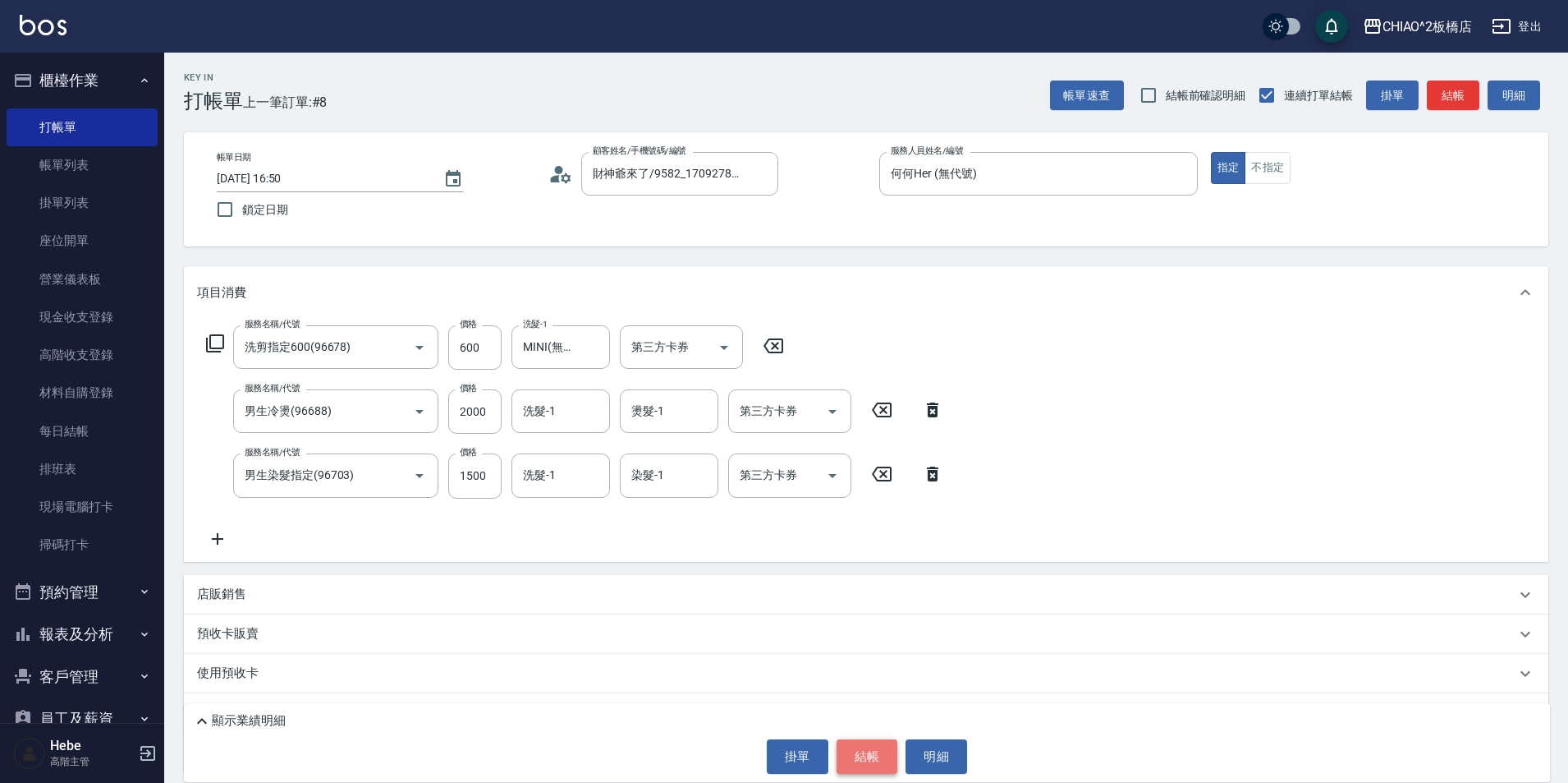
click at [868, 763] on button "結帳" at bounding box center [867, 757] width 61 height 35
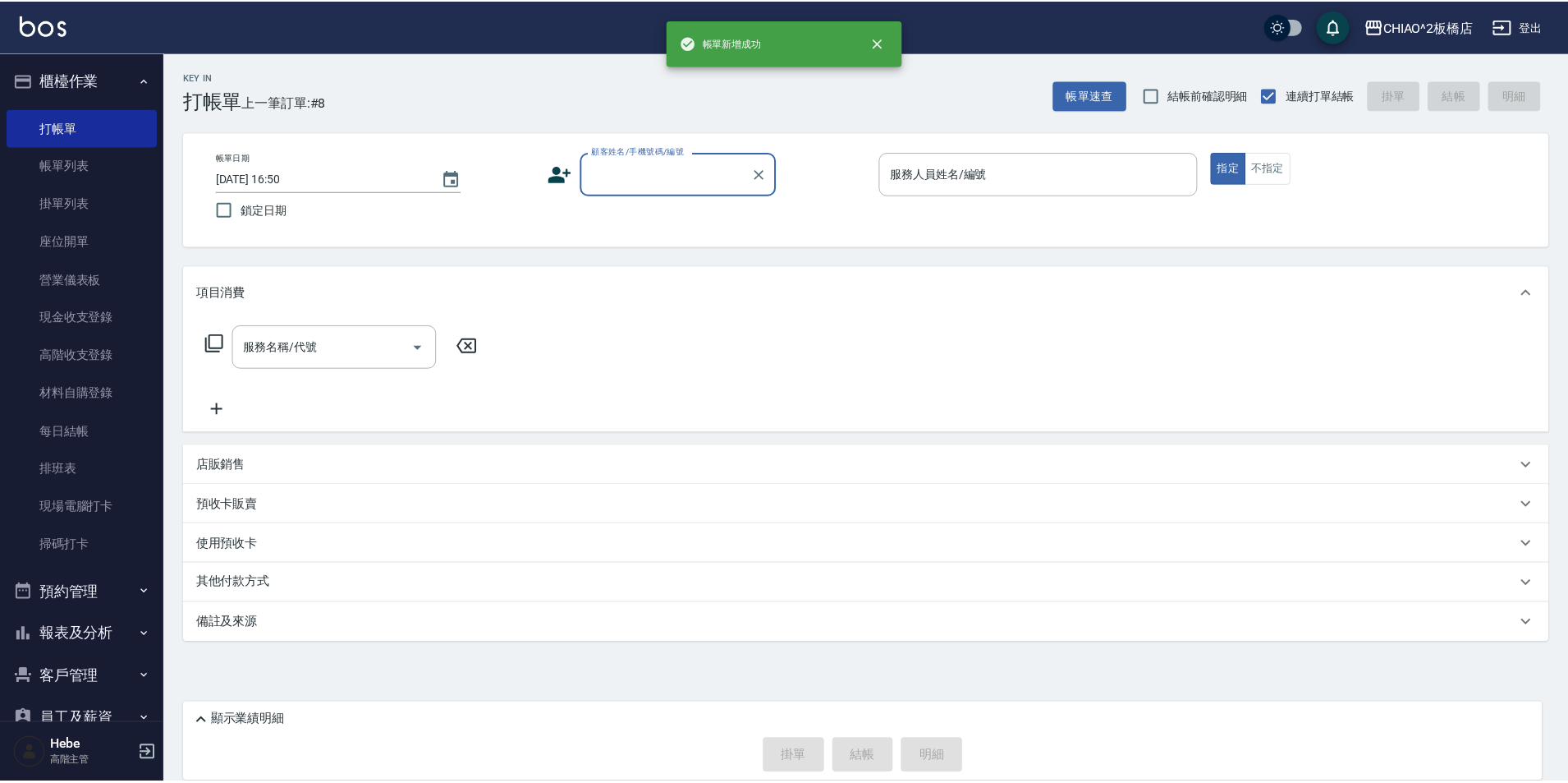
scroll to position [0, 0]
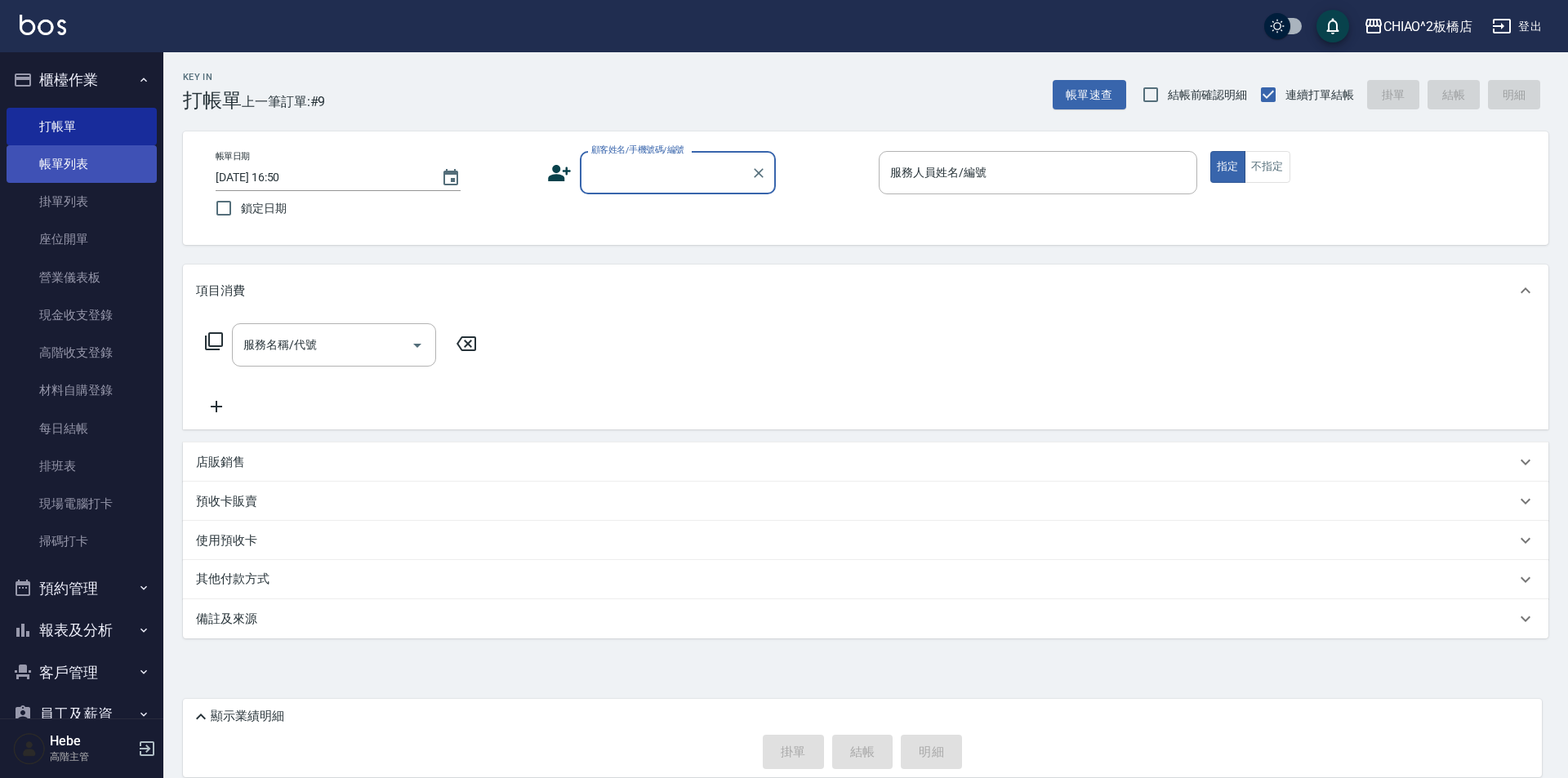
click at [57, 177] on link "帳單列表" at bounding box center [82, 164] width 151 height 37
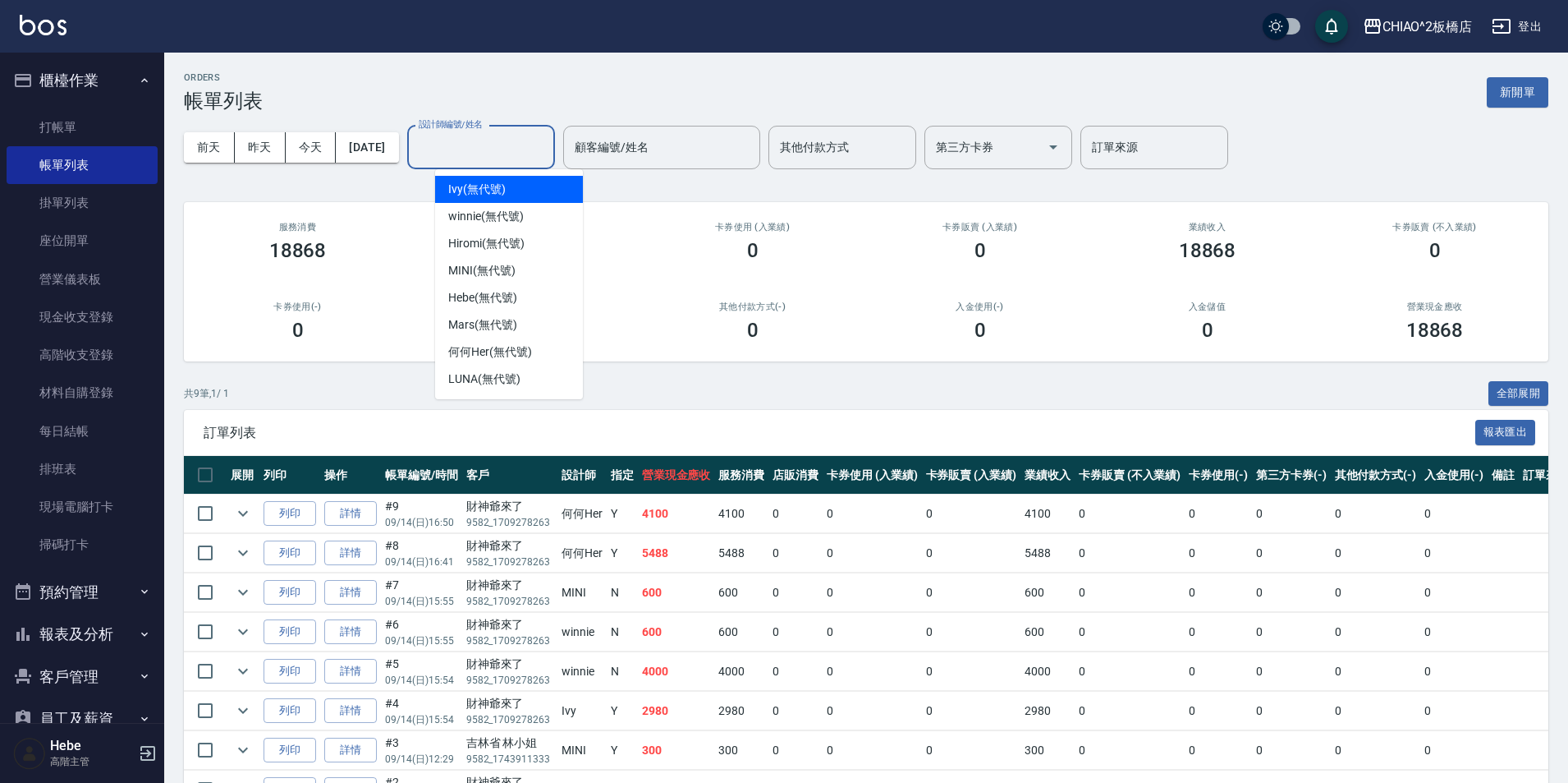
click at [548, 156] on input "設計師編號/姓名" at bounding box center [481, 147] width 133 height 29
click at [542, 347] on div "何何Her (無代號)" at bounding box center [510, 352] width 148 height 27
type input "何何Her (無代號)"
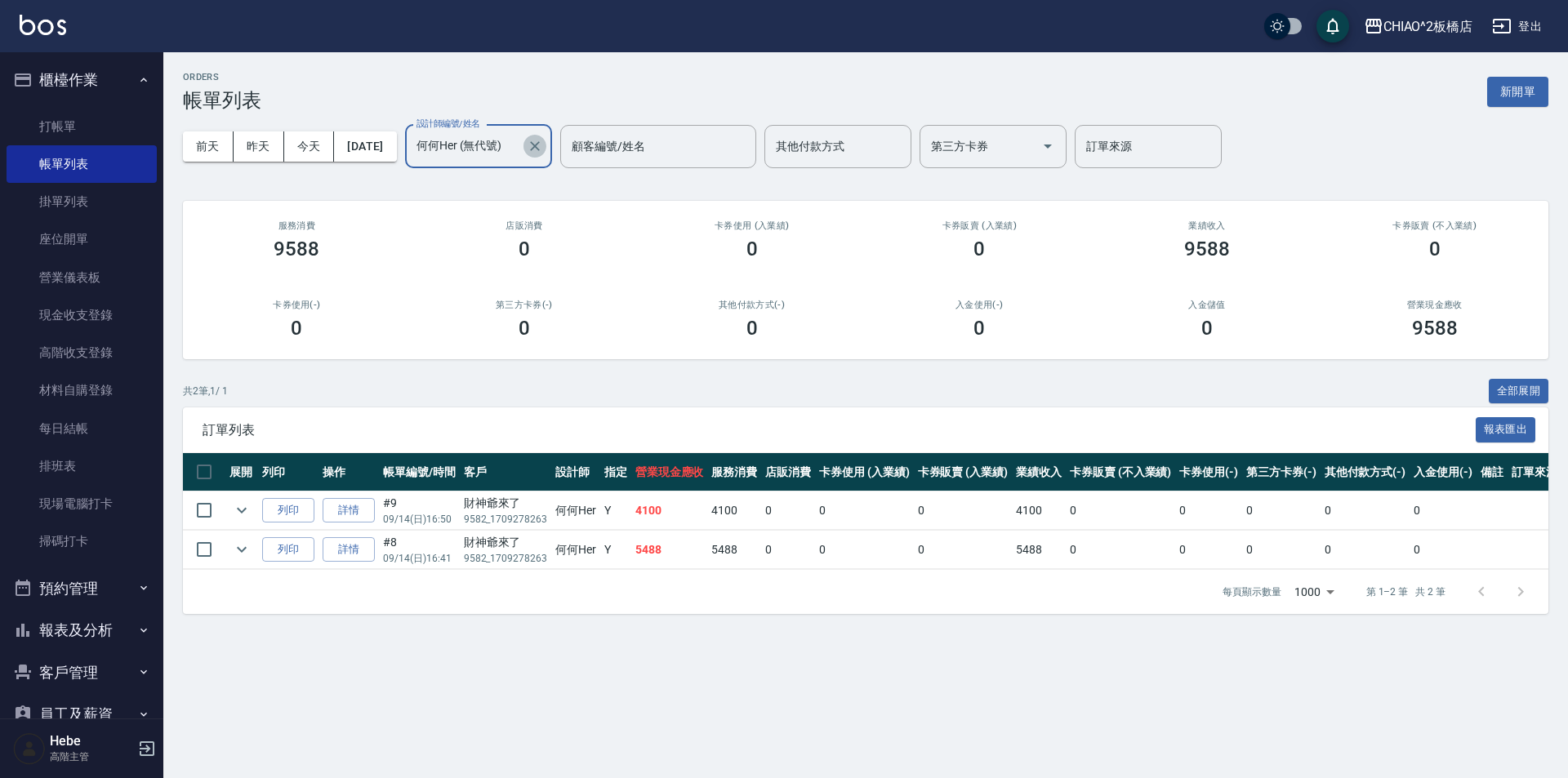
click at [543, 149] on icon "Clear" at bounding box center [535, 145] width 16 height 16
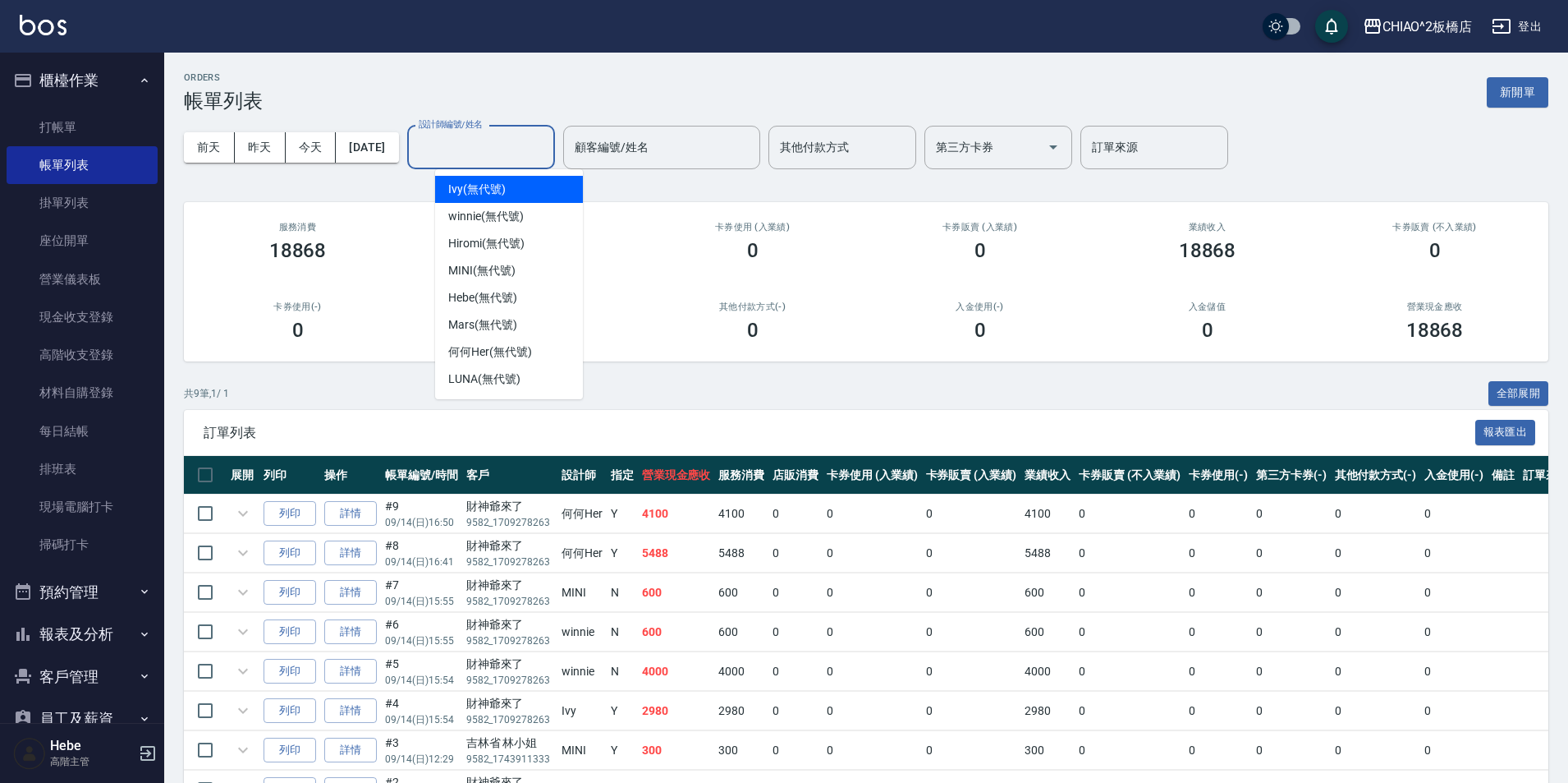
click at [530, 151] on input "設計師編號/姓名" at bounding box center [481, 147] width 133 height 29
click at [510, 223] on span "winnie (無代號)" at bounding box center [486, 216] width 75 height 17
type input "winnie(無代號)"
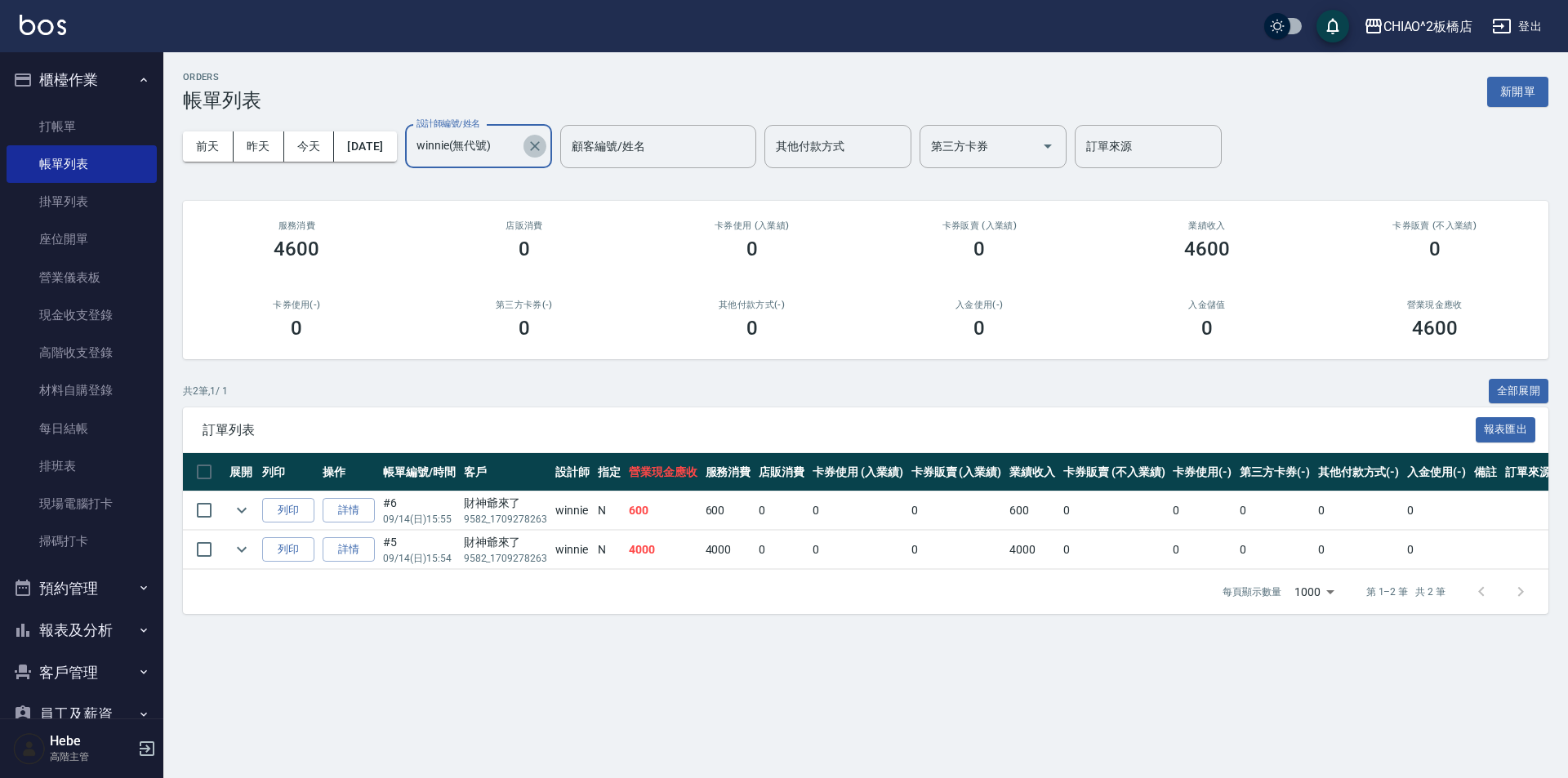
click at [543, 149] on icon "Clear" at bounding box center [535, 145] width 16 height 16
